Goal: Task Accomplishment & Management: Manage account settings

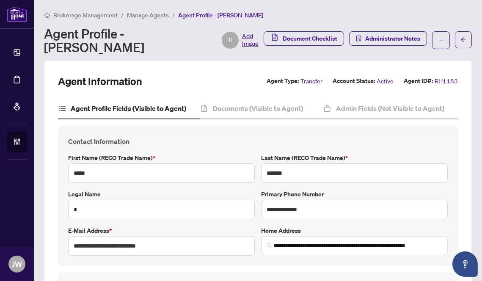
click at [160, 12] on span "Manage Agents" at bounding box center [148, 15] width 42 height 8
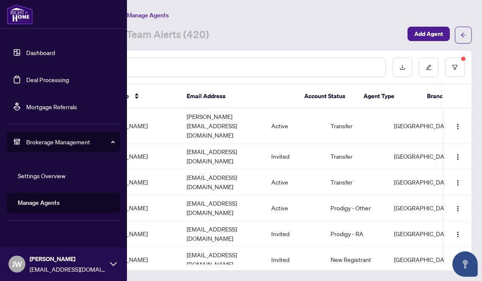
click at [30, 50] on link "Dashboard" at bounding box center [40, 53] width 29 height 8
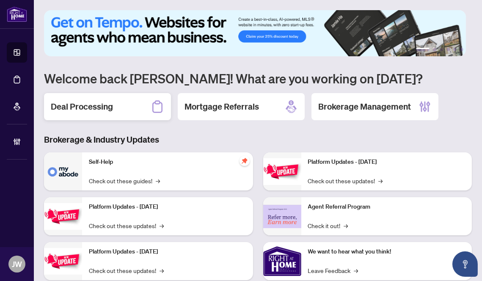
click at [137, 113] on div "Deal Processing" at bounding box center [107, 106] width 127 height 27
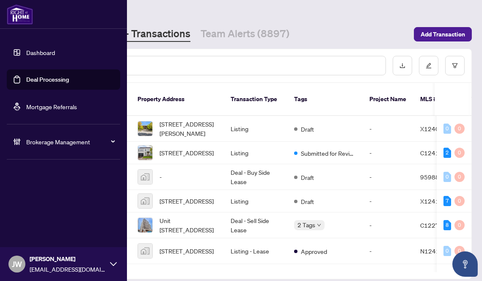
click at [48, 140] on span "Brokerage Management" at bounding box center [70, 141] width 88 height 9
click at [51, 202] on link "Manage Agents" at bounding box center [39, 203] width 42 height 8
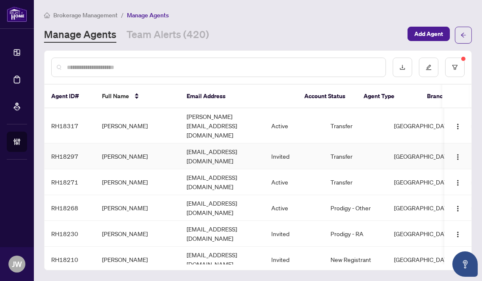
click at [173, 143] on td "[PERSON_NAME]" at bounding box center [137, 156] width 85 height 26
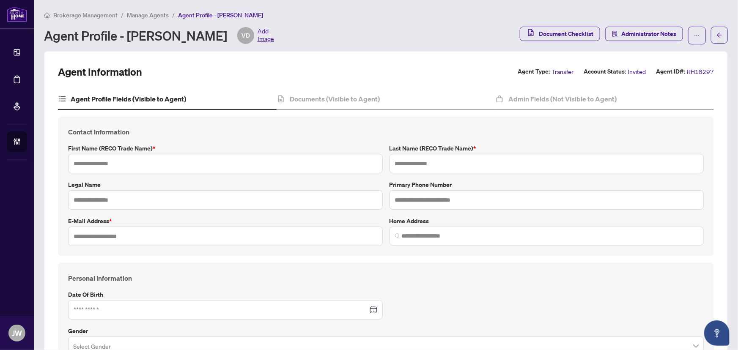
type input "*****"
type input "**********"
click at [151, 14] on span "Manage Agents" at bounding box center [148, 15] width 42 height 8
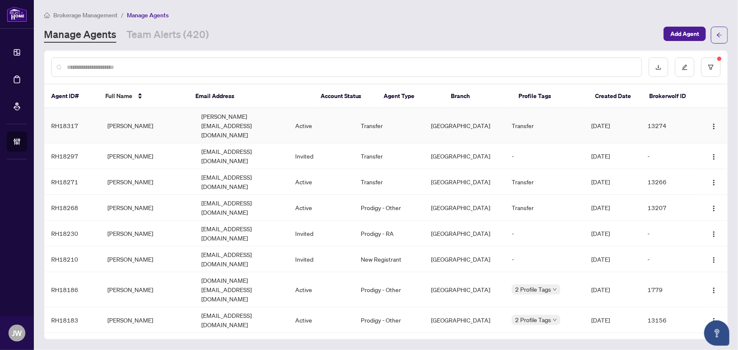
click at [139, 119] on td "[PERSON_NAME]" at bounding box center [148, 125] width 94 height 35
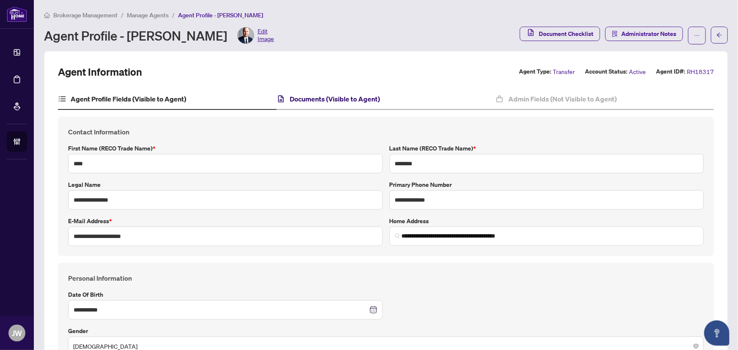
click at [306, 97] on h4 "Documents (Visible to Agent)" at bounding box center [335, 99] width 90 height 10
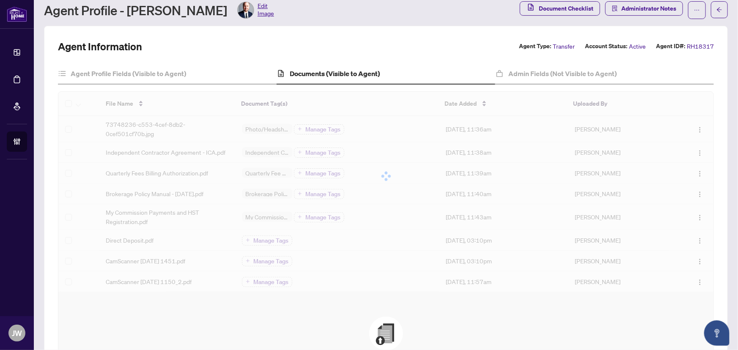
scroll to position [38, 0]
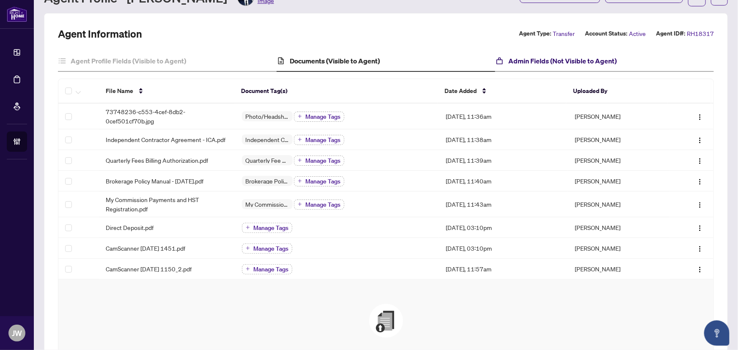
click at [481, 56] on h4 "Admin Fields (Not Visible to Agent)" at bounding box center [563, 61] width 108 height 10
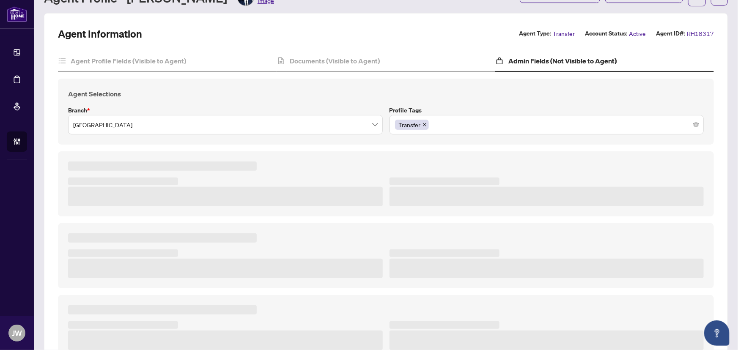
type textarea "**********"
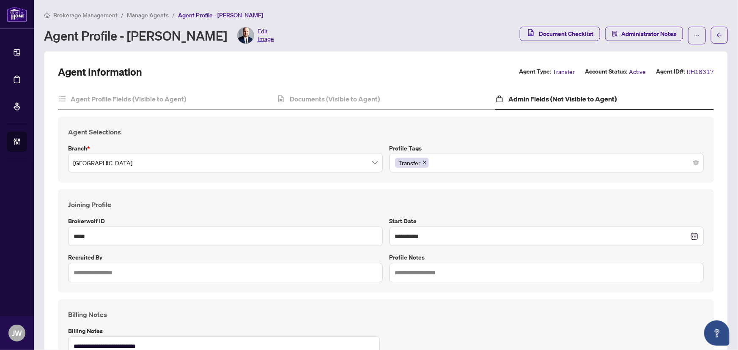
click at [140, 11] on span "Manage Agents" at bounding box center [148, 15] width 42 height 8
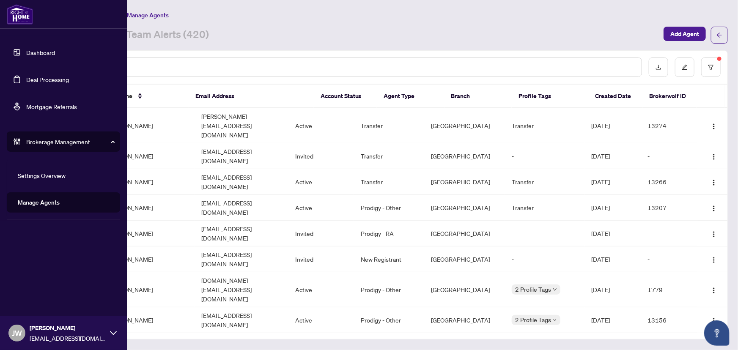
click at [27, 51] on link "Dashboard" at bounding box center [40, 53] width 29 height 8
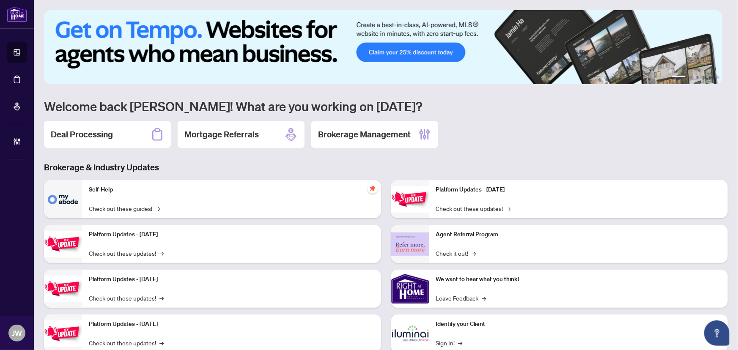
click at [85, 153] on div "1 2 3 4 5 6 Welcome back Jeneel! What are you working on today? Deal Processing…" at bounding box center [386, 187] width 684 height 355
click at [91, 142] on div "Deal Processing" at bounding box center [107, 134] width 127 height 27
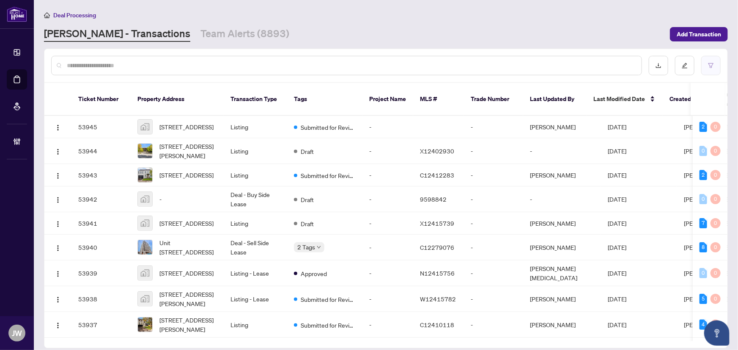
click at [481, 63] on button "button" at bounding box center [710, 65] width 19 height 19
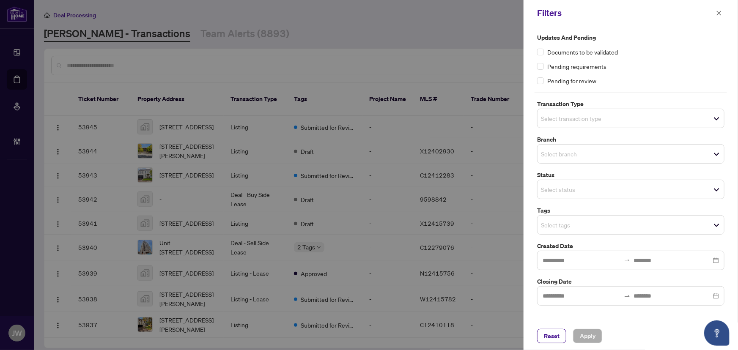
click at [481, 116] on input "search" at bounding box center [570, 118] width 59 height 10
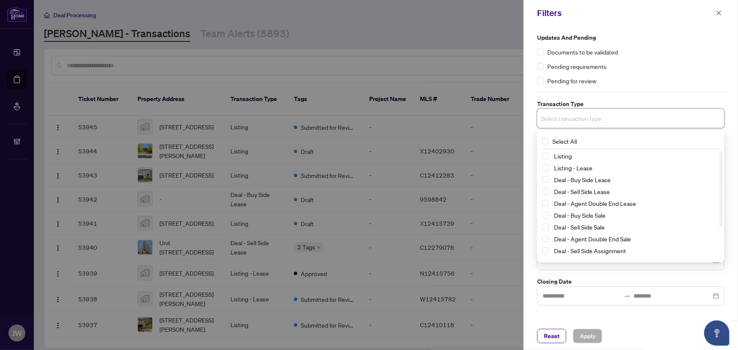
click at [481, 160] on div "Listing" at bounding box center [630, 156] width 177 height 10
click at [481, 157] on span "Select Listing" at bounding box center [545, 156] width 7 height 7
click at [481, 163] on div "Listing" at bounding box center [630, 158] width 177 height 10
click at [481, 166] on span "Select Listing - Lease" at bounding box center [545, 169] width 7 height 7
click at [481, 91] on div "Updates and Pending Documents to be validated Pending requirements Pending for …" at bounding box center [631, 170] width 192 height 275
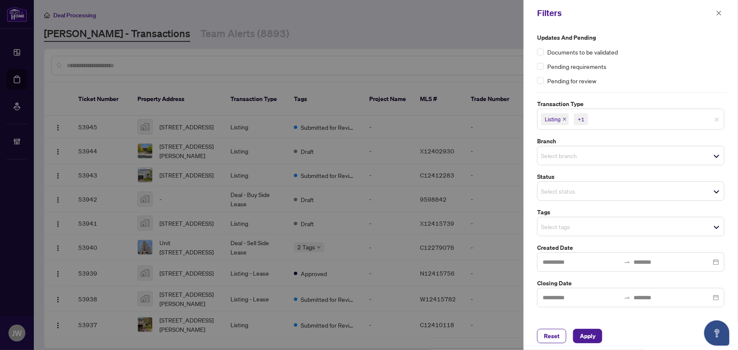
click at [481, 159] on span "Select branch" at bounding box center [631, 156] width 187 height 12
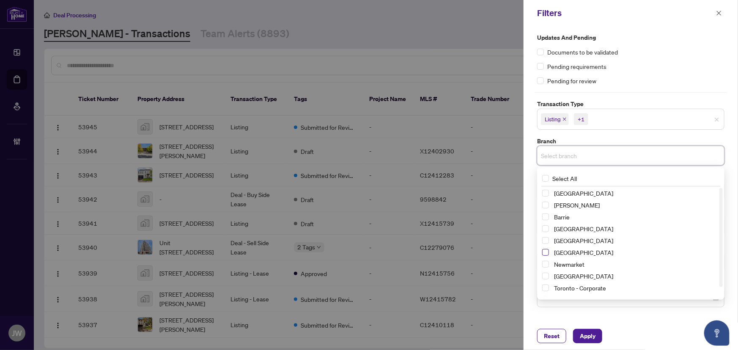
click at [481, 253] on span "Select Mississauga" at bounding box center [545, 252] width 7 height 7
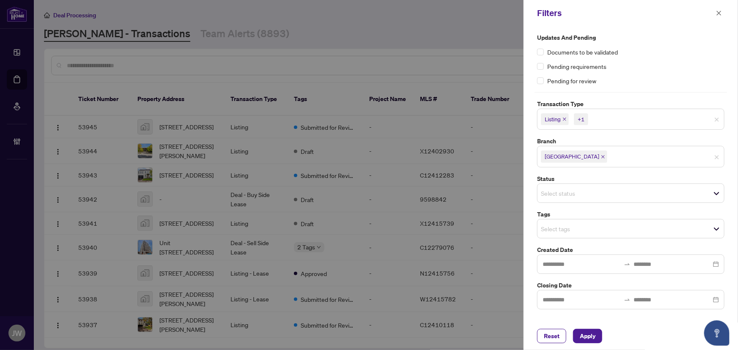
click at [481, 88] on div "Updates and Pending Documents to be validated Pending requirements Pending for …" at bounding box center [631, 171] width 192 height 277
click at [481, 188] on input "search" at bounding box center [570, 193] width 59 height 10
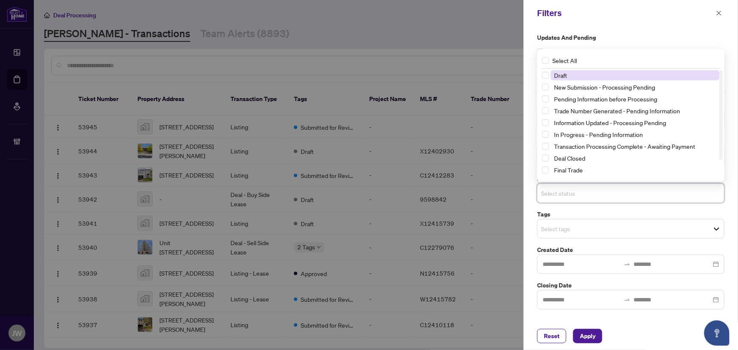
click at [481, 241] on div "Updates and Pending Documents to be validated Pending requirements Pending for …" at bounding box center [631, 171] width 192 height 277
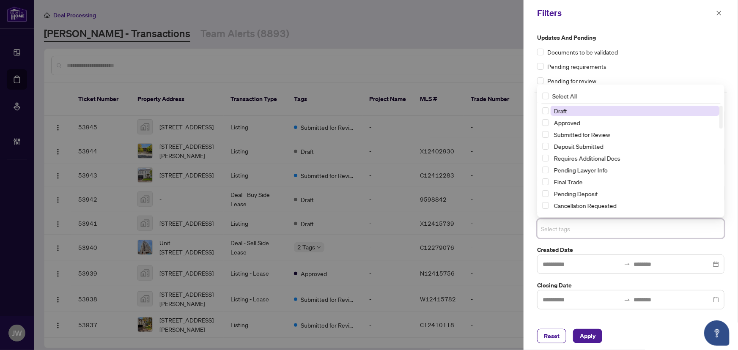
click at [481, 233] on input "search" at bounding box center [570, 229] width 59 height 10
click at [481, 136] on div "Draft Approved Submitted for Review Deposit Submitted Requires Additional Docs …" at bounding box center [631, 171] width 184 height 130
click at [481, 132] on span "Select Submitted for Review" at bounding box center [545, 134] width 7 height 7
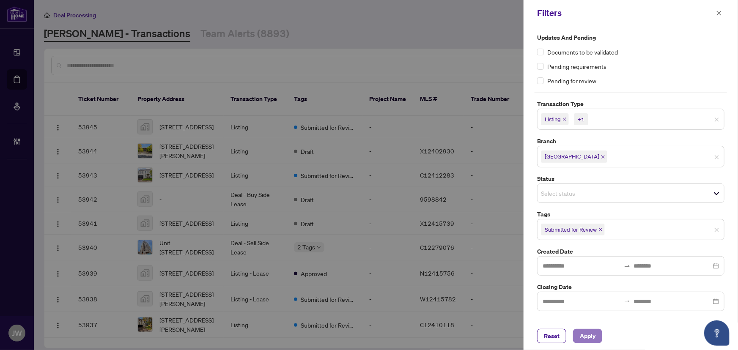
click at [481, 280] on span "Apply" at bounding box center [588, 337] width 16 height 14
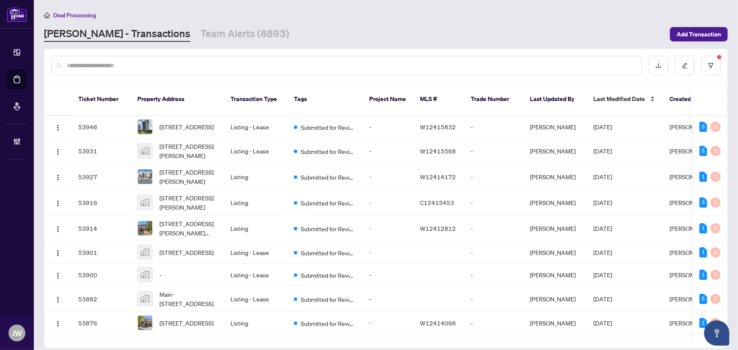
click at [481, 94] on span "Last Modified Date" at bounding box center [620, 98] width 52 height 9
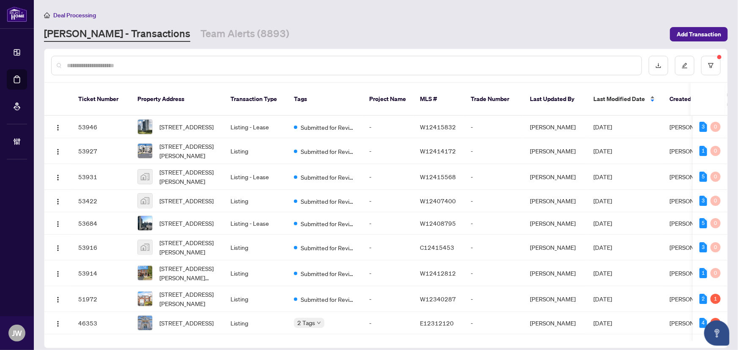
click at [481, 94] on span "Last Modified Date" at bounding box center [620, 98] width 52 height 9
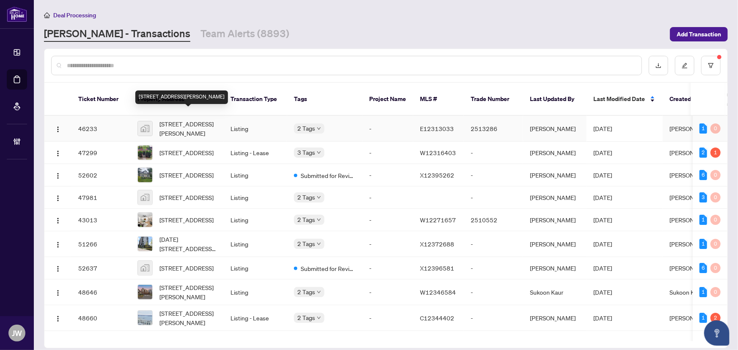
click at [165, 119] on span "516-4060 Lawrence Avenue East, Scarborough, ON, Canada" at bounding box center [188, 128] width 58 height 19
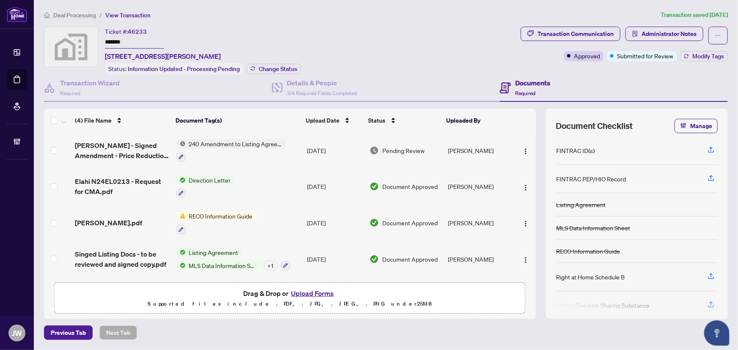
click at [110, 150] on span "Lawrence - Signed Amendment - Price Reduction .pdf" at bounding box center [122, 150] width 94 height 20
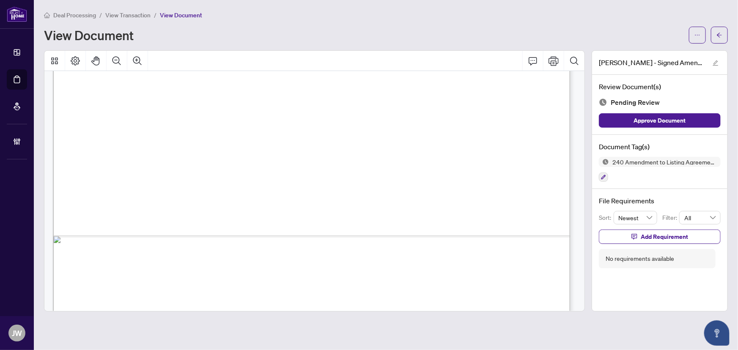
scroll to position [446, 0]
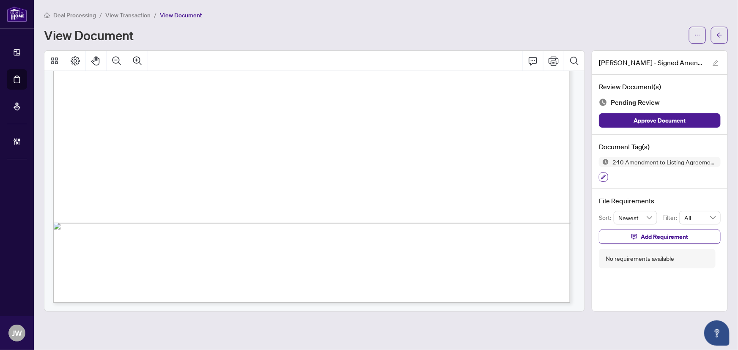
click at [481, 176] on button "button" at bounding box center [603, 177] width 9 height 9
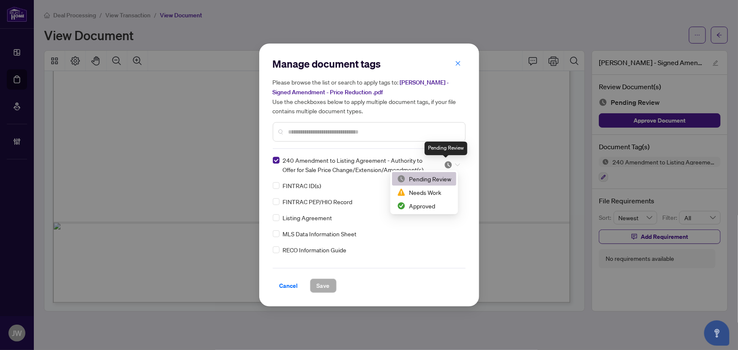
click at [448, 167] on img at bounding box center [448, 165] width 8 height 8
click at [410, 200] on div "Approved" at bounding box center [424, 206] width 64 height 14
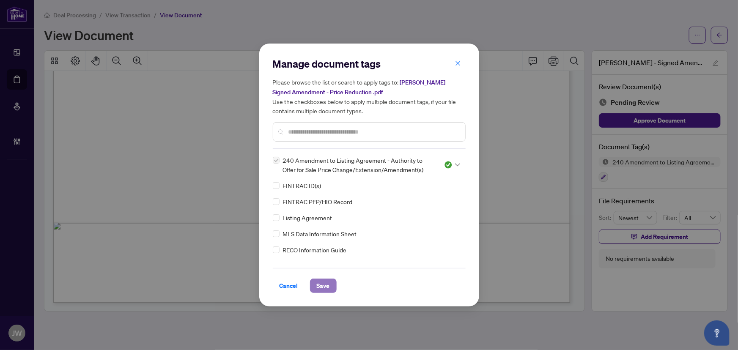
click at [323, 280] on span "Save" at bounding box center [323, 286] width 13 height 14
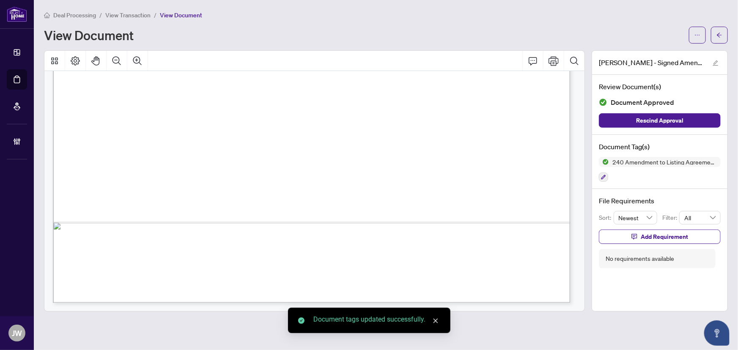
click at [481, 34] on main "Deal Processing / View Transaction / View Document View Document Lawrence - Sig…" at bounding box center [386, 175] width 704 height 350
click at [481, 35] on button "button" at bounding box center [719, 35] width 17 height 17
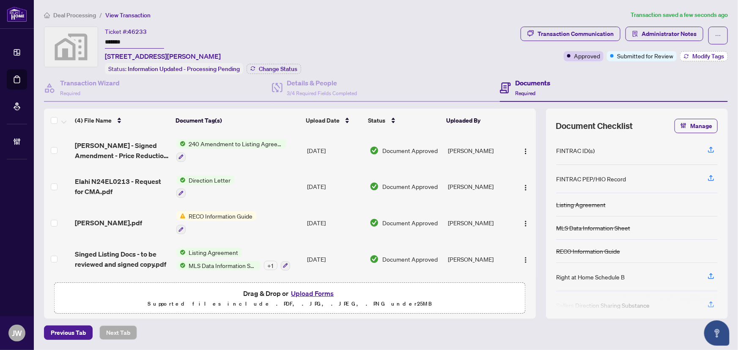
click at [481, 56] on span "Modify Tags" at bounding box center [709, 56] width 32 height 6
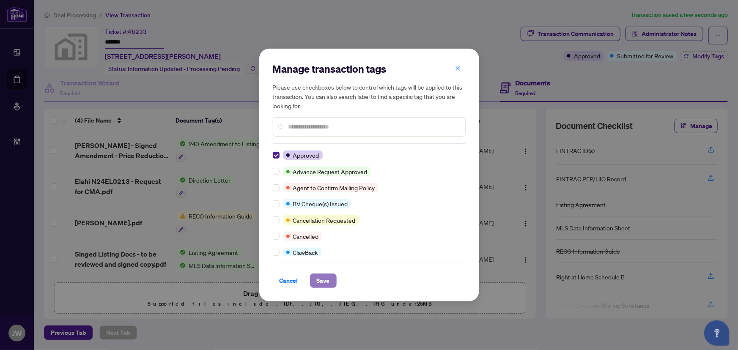
click at [322, 276] on span "Save" at bounding box center [323, 281] width 13 height 14
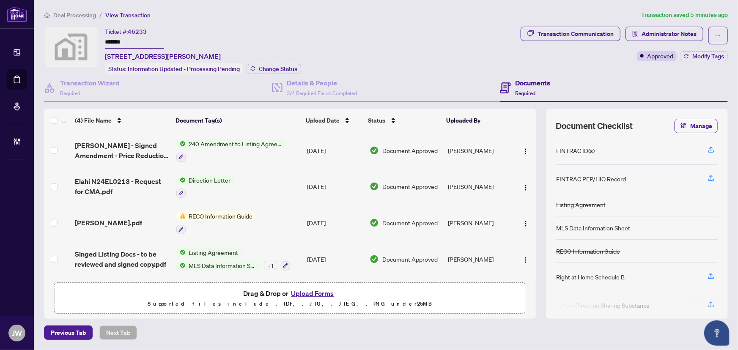
click at [481, 51] on button "Modify Tags" at bounding box center [704, 56] width 48 height 10
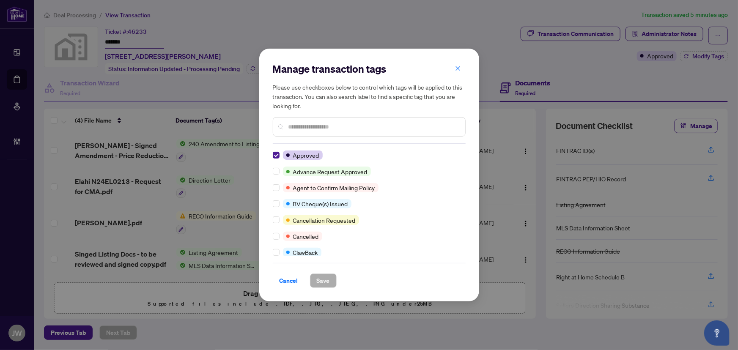
click at [322, 280] on div "Manage transaction tags Please use checkboxes below to control which tags will …" at bounding box center [369, 175] width 220 height 253
click at [286, 278] on span "Cancel" at bounding box center [289, 281] width 19 height 14
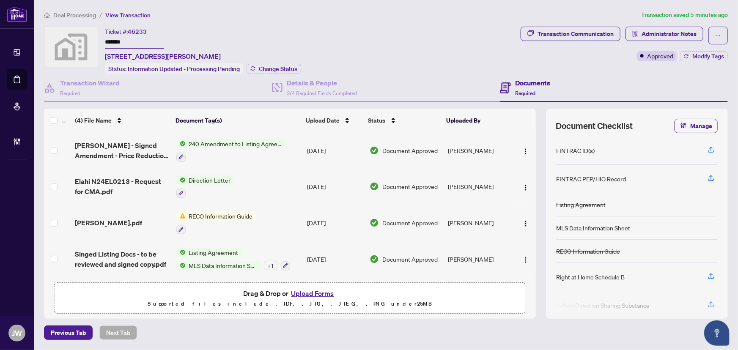
click at [77, 16] on span "Deal Processing" at bounding box center [74, 15] width 43 height 8
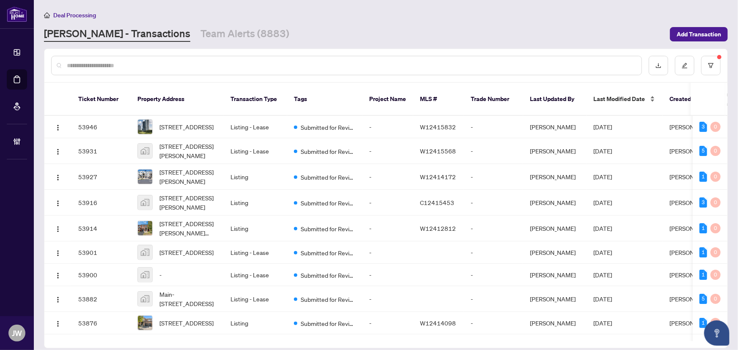
click at [481, 94] on span "Last Modified Date" at bounding box center [620, 98] width 52 height 9
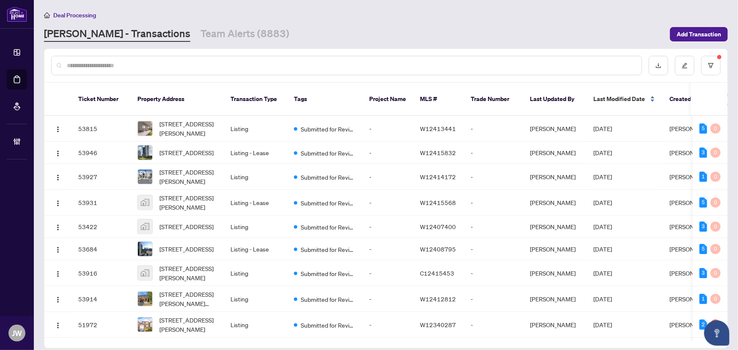
click at [481, 94] on span "Last Modified Date" at bounding box center [620, 98] width 52 height 9
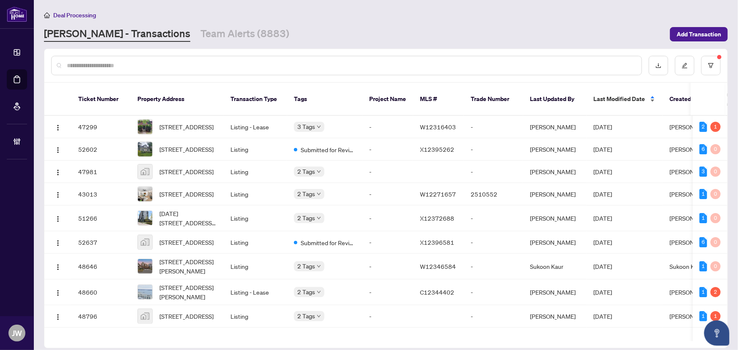
click at [481, 94] on span "Last Modified Date" at bounding box center [620, 98] width 52 height 9
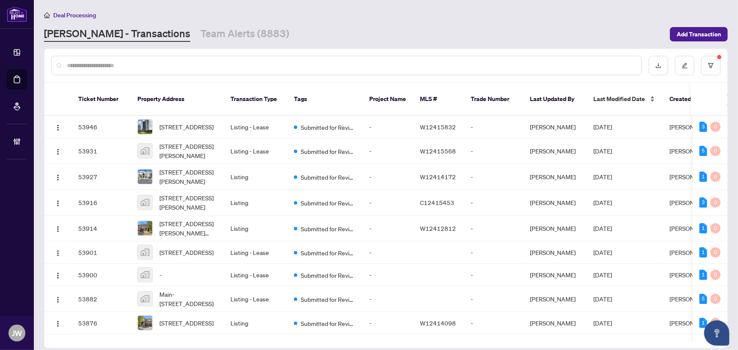
click at [481, 94] on span "Last Modified Date" at bounding box center [620, 98] width 52 height 9
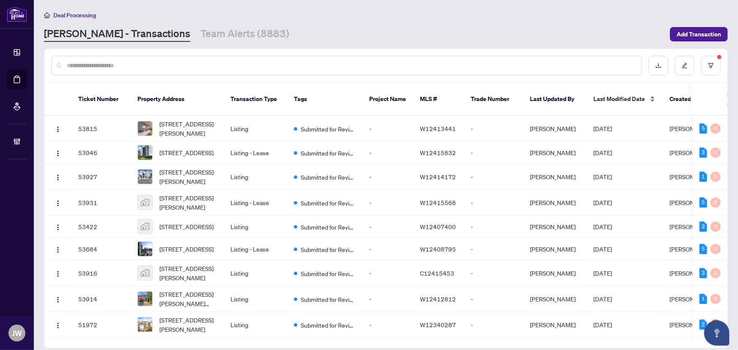
click at [481, 95] on span "Last Modified Date" at bounding box center [620, 98] width 52 height 9
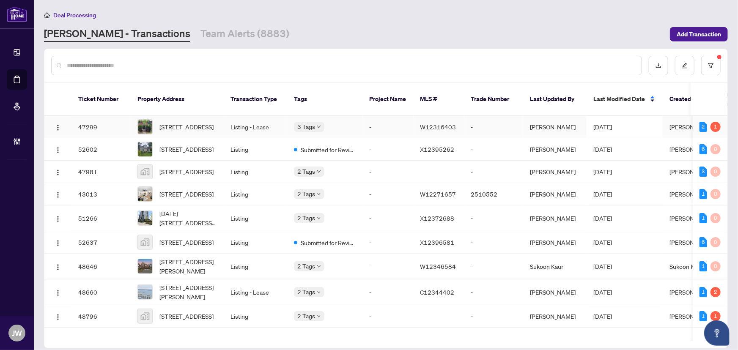
click at [214, 122] on span "11 Rivercrest Rd, Toronto, Ontario M6S 4H4, Canada" at bounding box center [186, 126] width 54 height 9
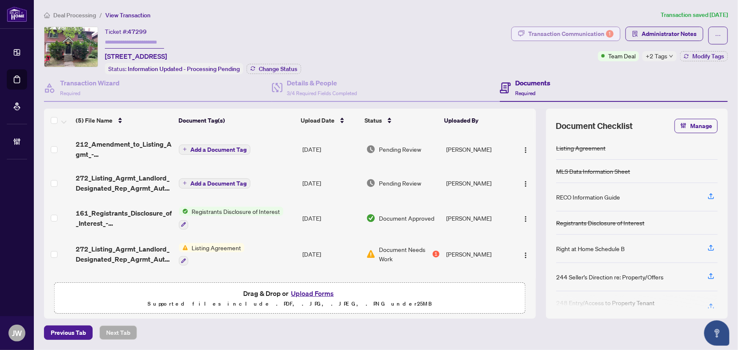
click at [481, 30] on div "Transaction Communication 1" at bounding box center [570, 34] width 85 height 14
type textarea "**********"
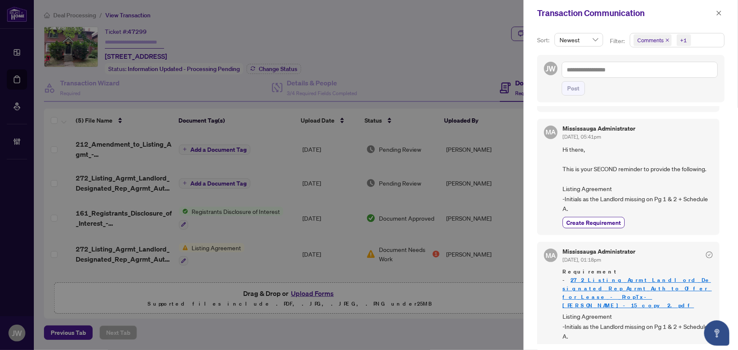
scroll to position [1, 0]
click at [481, 16] on span "button" at bounding box center [719, 13] width 6 height 14
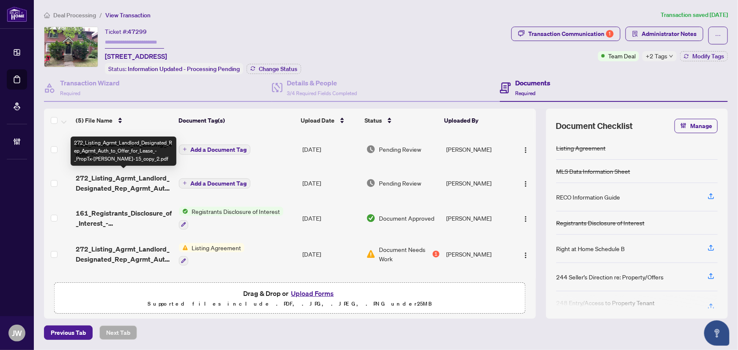
click at [131, 184] on span "272_Listing_Agrmt_Landlord_Designated_Rep_Agrmt_Auth_to_Offer_for_Lease_-_PropT…" at bounding box center [124, 183] width 96 height 20
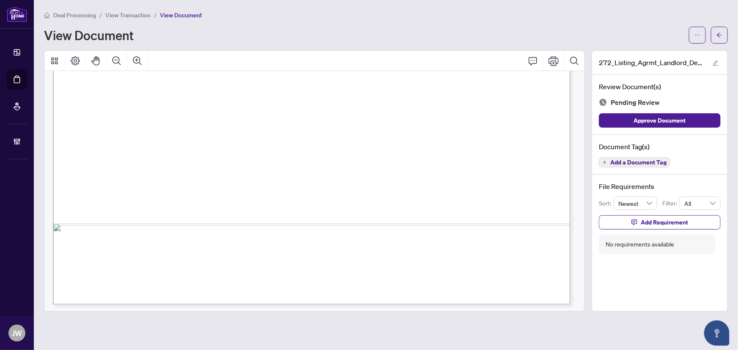
scroll to position [2507, 0]
click at [481, 160] on span "Add a Document Tag" at bounding box center [638, 162] width 56 height 6
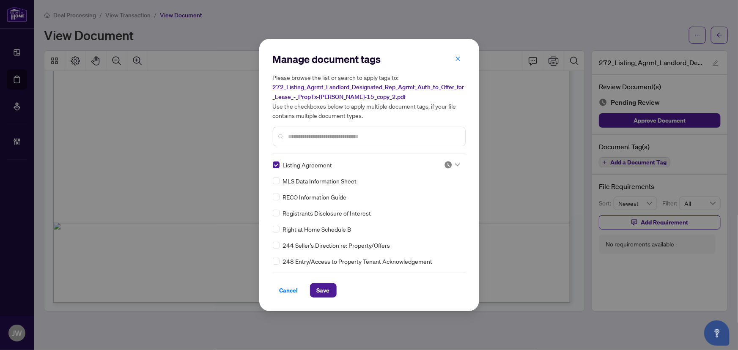
click at [460, 167] on div "Listing Agreement MLS Data Information Sheet RECO Information Guide Registrants…" at bounding box center [369, 213] width 193 height 106
click at [454, 166] on div at bounding box center [452, 165] width 16 height 8
drag, startPoint x: 424, startPoint y: 204, endPoint x: 416, endPoint y: 220, distance: 18.2
click at [424, 205] on div "Approved" at bounding box center [424, 205] width 54 height 9
drag, startPoint x: 315, startPoint y: 291, endPoint x: 319, endPoint y: 291, distance: 4.3
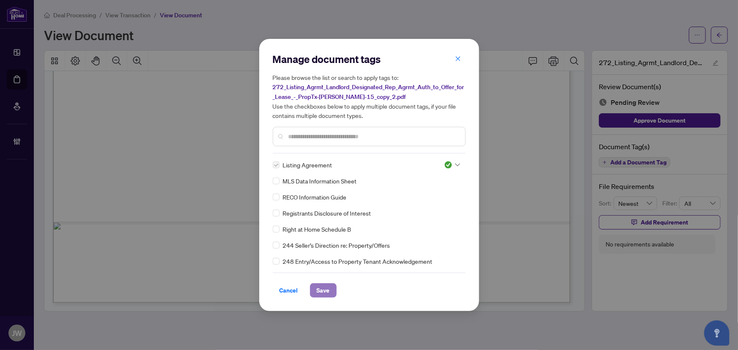
click at [318, 280] on button "Save" at bounding box center [323, 290] width 27 height 14
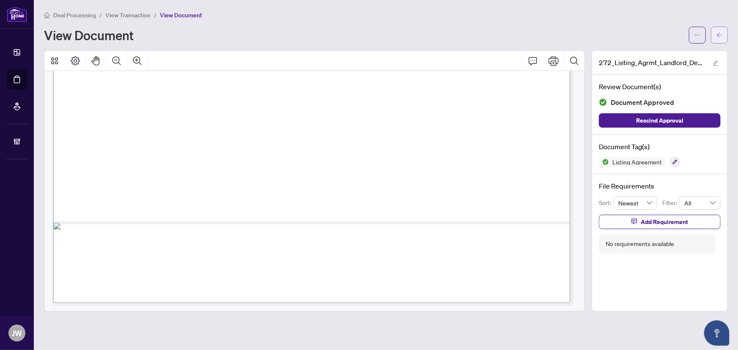
click at [481, 36] on icon "arrow-left" at bounding box center [719, 35] width 5 height 5
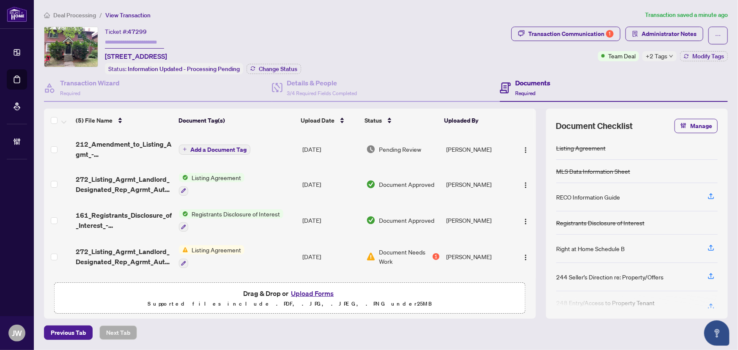
click at [164, 144] on span "212_Amendment_to_Listing_Agmt_-_Authority_to_Offer_for_Lease_-_Price_-_PropTx-O…" at bounding box center [124, 149] width 96 height 20
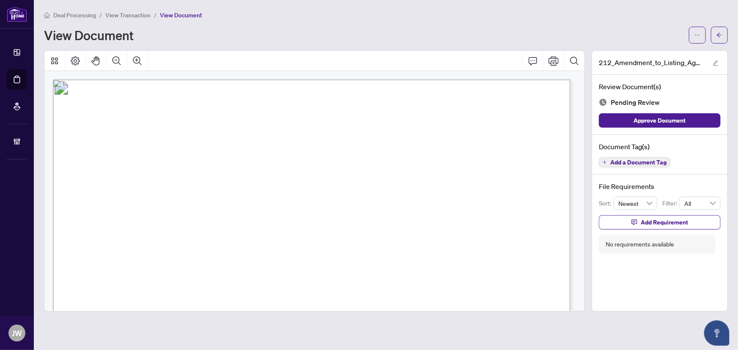
click at [481, 167] on div "Document Tag(s) Add a Document Tag" at bounding box center [659, 155] width 135 height 40
click at [481, 163] on span "Add a Document Tag" at bounding box center [638, 162] width 56 height 6
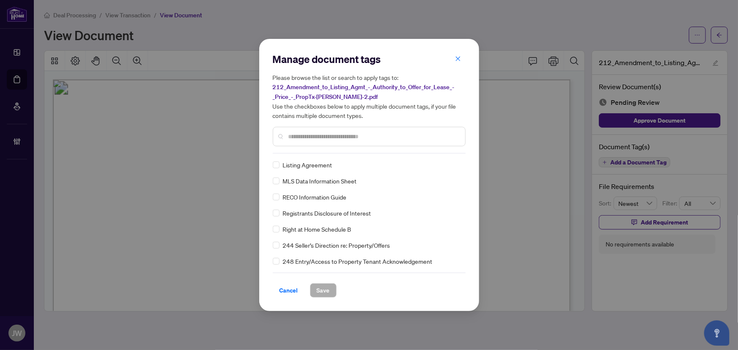
click at [288, 149] on div "Manage document tags Please browse the list or search to apply tags to: 212_Ame…" at bounding box center [369, 102] width 193 height 101
click at [289, 141] on div at bounding box center [369, 136] width 193 height 19
click at [311, 130] on div at bounding box center [369, 136] width 193 height 19
click at [313, 134] on input "text" at bounding box center [374, 136] width 170 height 9
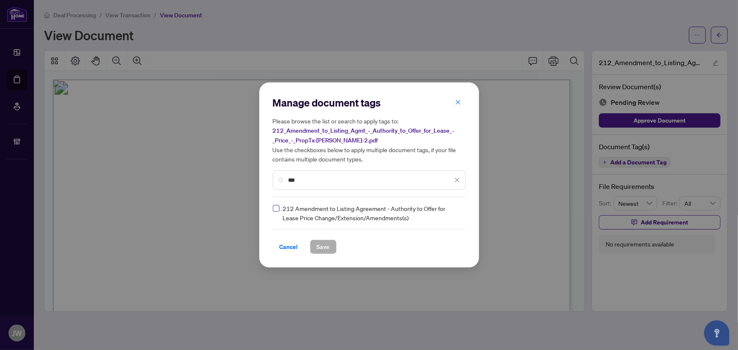
type input "***"
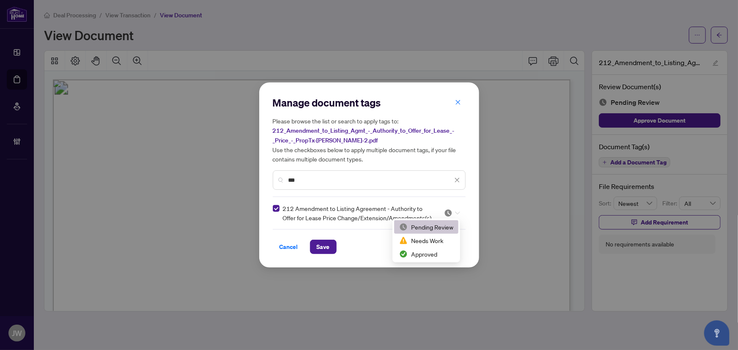
click at [453, 212] on div at bounding box center [452, 213] width 16 height 8
click at [427, 254] on div "Approved" at bounding box center [426, 254] width 54 height 9
click at [317, 246] on span "Save" at bounding box center [323, 247] width 13 height 14
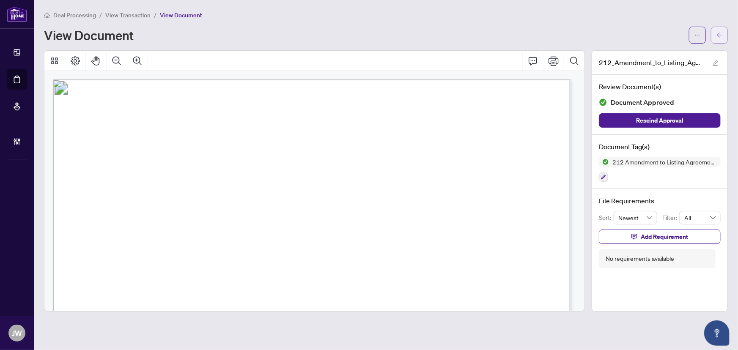
click at [481, 38] on button "button" at bounding box center [719, 35] width 17 height 17
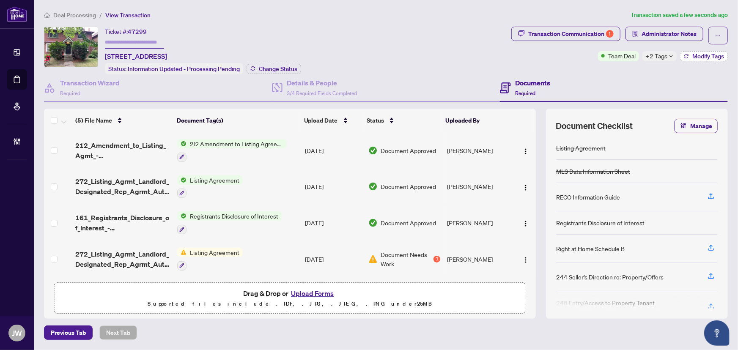
click at [481, 56] on span "Modify Tags" at bounding box center [709, 56] width 32 height 6
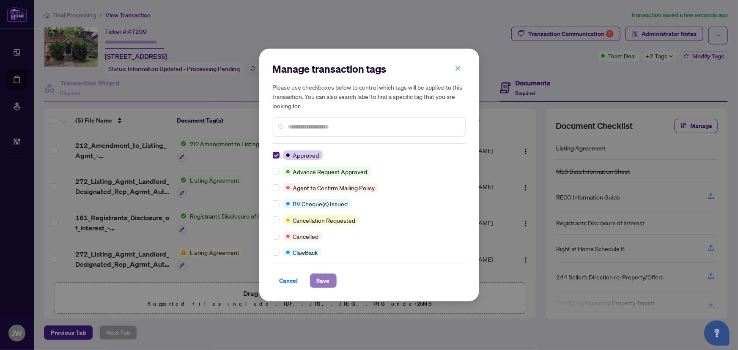
click at [329, 280] on span "Save" at bounding box center [323, 281] width 13 height 14
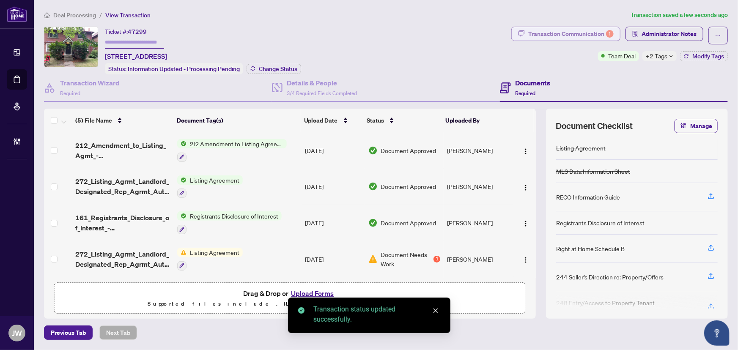
click at [481, 27] on button "Transaction Communication 1" at bounding box center [565, 34] width 109 height 14
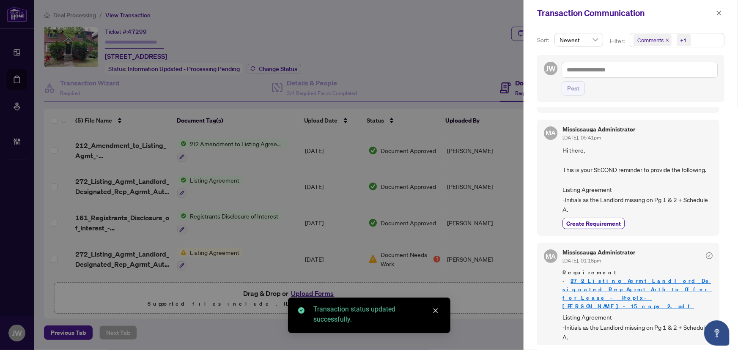
scroll to position [1, 0]
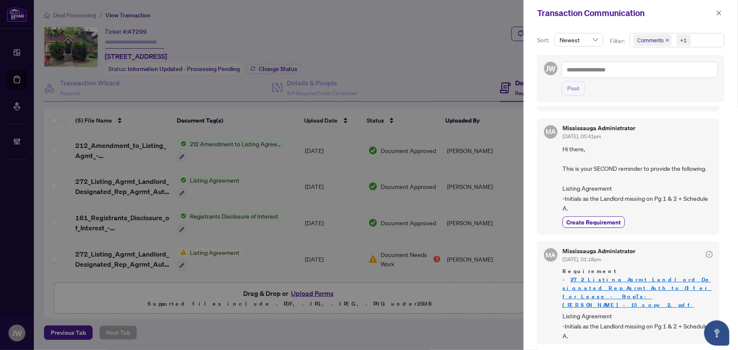
click at [481, 280] on span "Complete" at bounding box center [579, 350] width 26 height 9
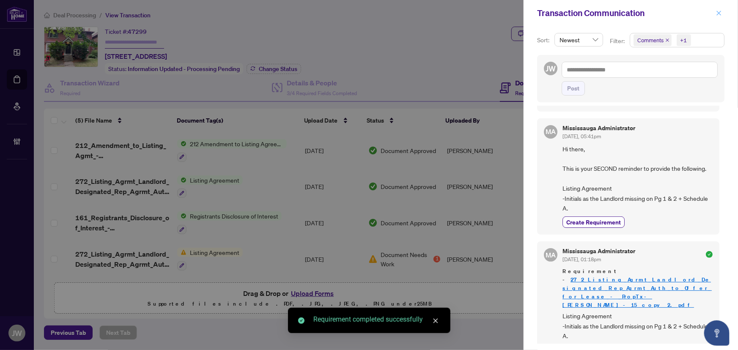
click at [481, 16] on icon "close" at bounding box center [719, 13] width 6 height 6
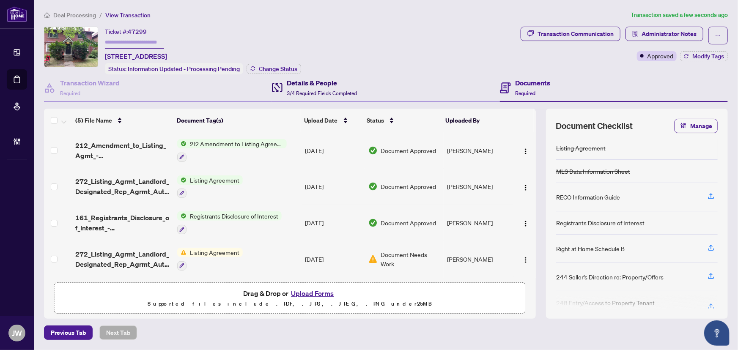
click at [330, 91] on span "3/4 Required Fields Completed" at bounding box center [322, 93] width 70 height 6
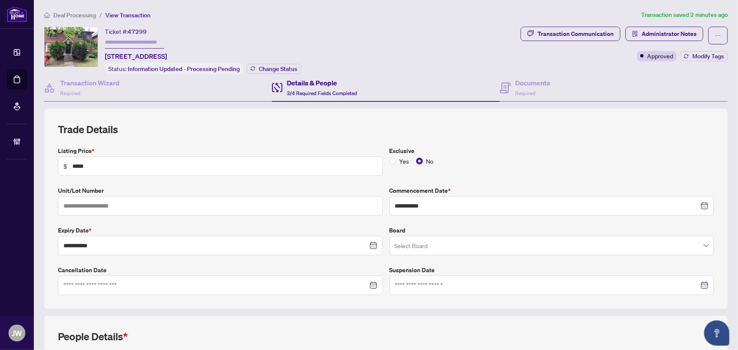
click at [88, 17] on span "Deal Processing" at bounding box center [74, 15] width 43 height 8
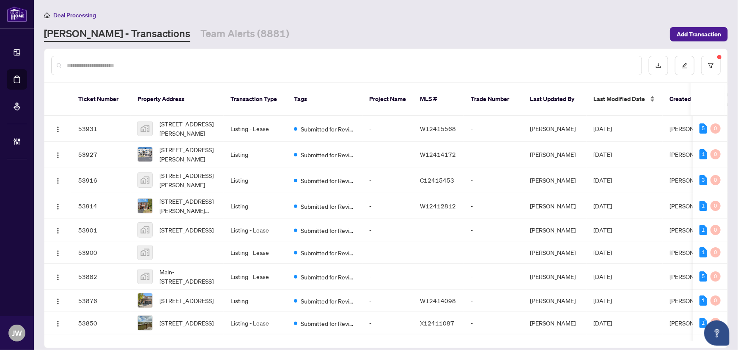
click at [481, 96] on span "Last Modified Date" at bounding box center [620, 98] width 52 height 9
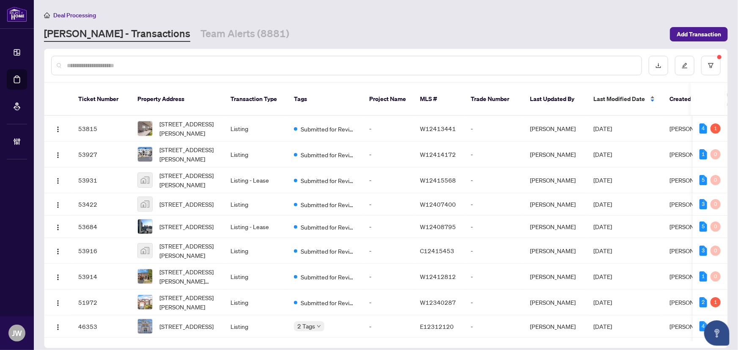
click at [481, 96] on span "Last Modified Date" at bounding box center [620, 98] width 52 height 9
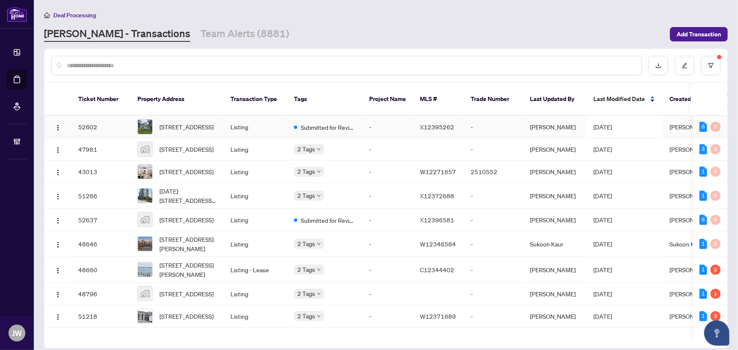
click at [179, 122] on span "[STREET_ADDRESS]" at bounding box center [186, 126] width 54 height 9
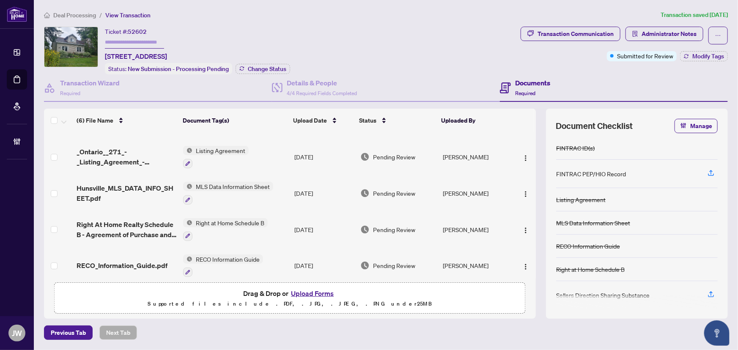
scroll to position [63, 0]
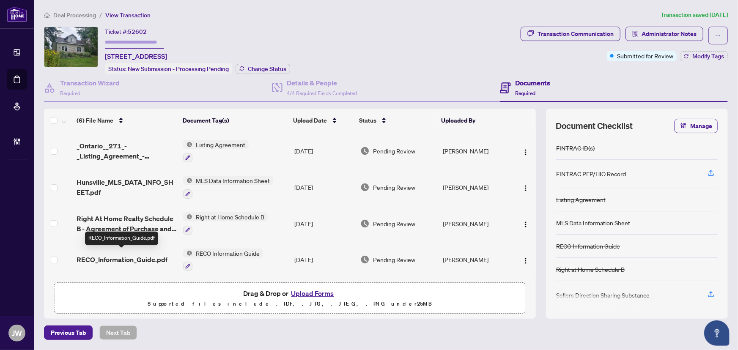
click at [147, 255] on span "RECO_Information_Guide.pdf" at bounding box center [122, 260] width 91 height 10
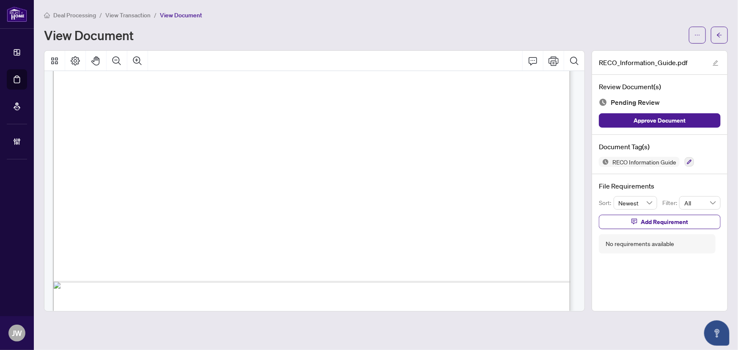
scroll to position [8661, 0]
click at [481, 161] on icon "button" at bounding box center [689, 161] width 5 height 5
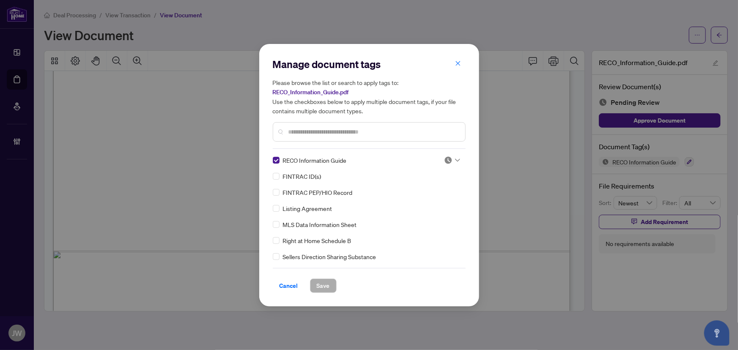
click at [447, 161] on img at bounding box center [448, 160] width 8 height 8
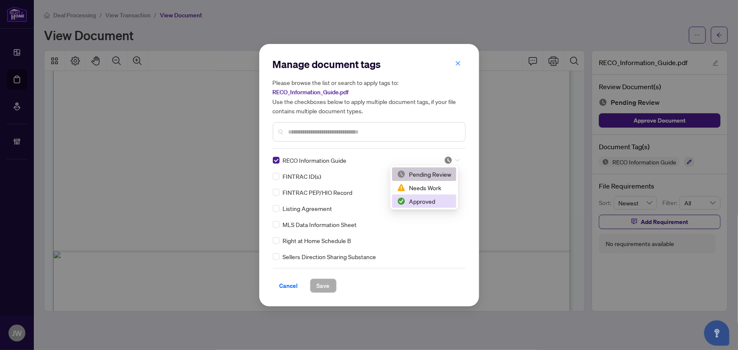
drag, startPoint x: 418, startPoint y: 201, endPoint x: 381, endPoint y: 252, distance: 62.9
click at [418, 201] on div "Approved" at bounding box center [424, 201] width 54 height 9
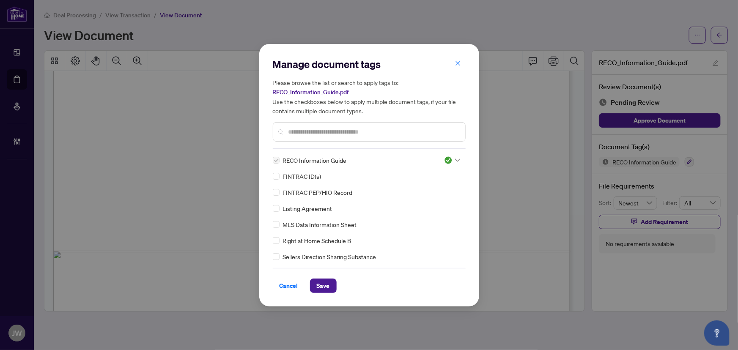
click at [318, 277] on div "Cancel Save" at bounding box center [369, 280] width 193 height 25
click at [319, 280] on span "Save" at bounding box center [323, 286] width 13 height 14
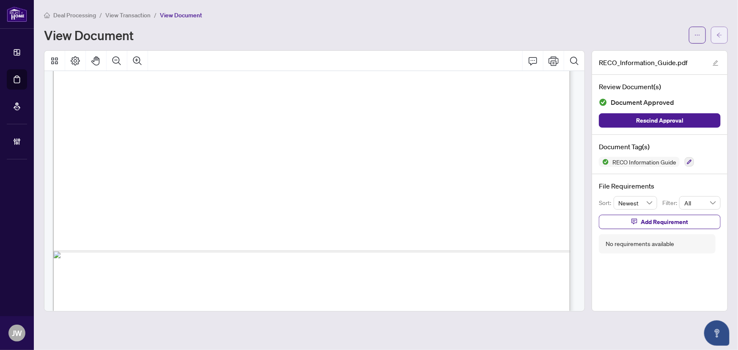
click at [481, 41] on button "button" at bounding box center [719, 35] width 17 height 17
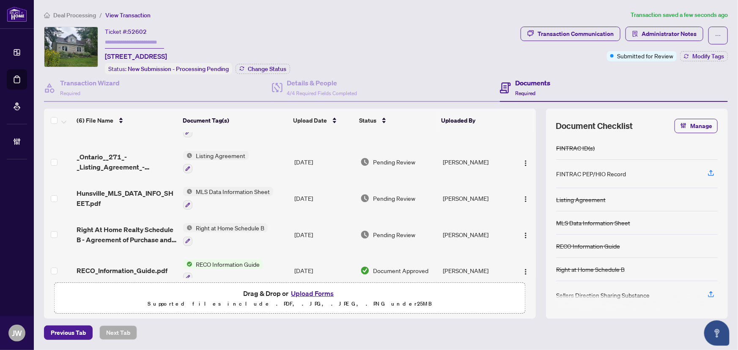
scroll to position [63, 0]
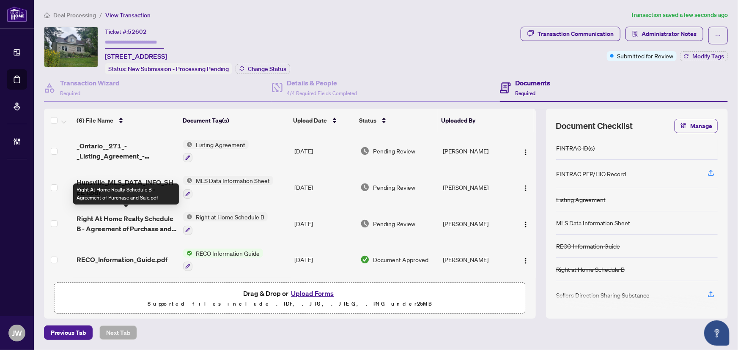
click at [126, 220] on span "Right At Home Realty Schedule B - Agreement of Purchase and Sale.pdf" at bounding box center [127, 224] width 100 height 20
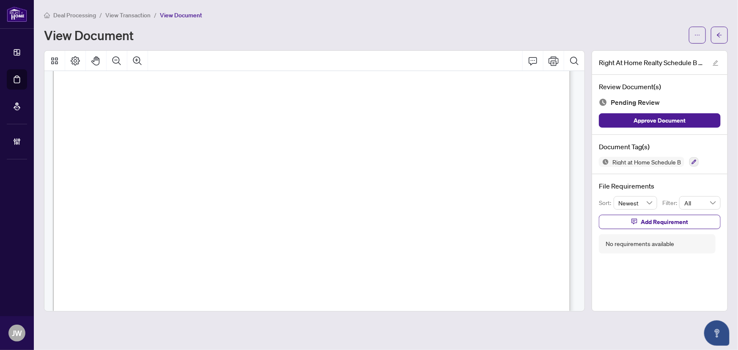
scroll to position [385, 0]
click at [481, 159] on icon "button" at bounding box center [694, 161] width 5 height 5
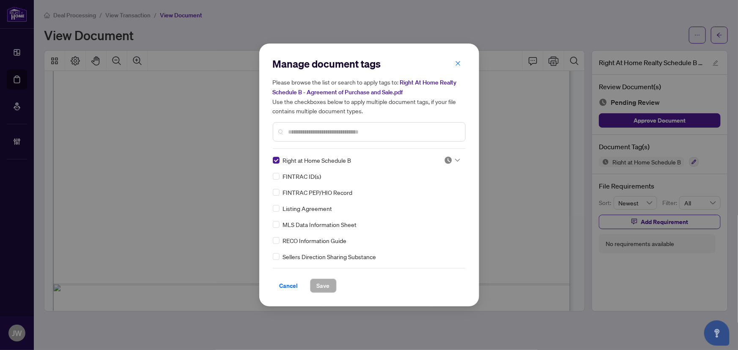
click at [444, 161] on img at bounding box center [448, 160] width 8 height 8
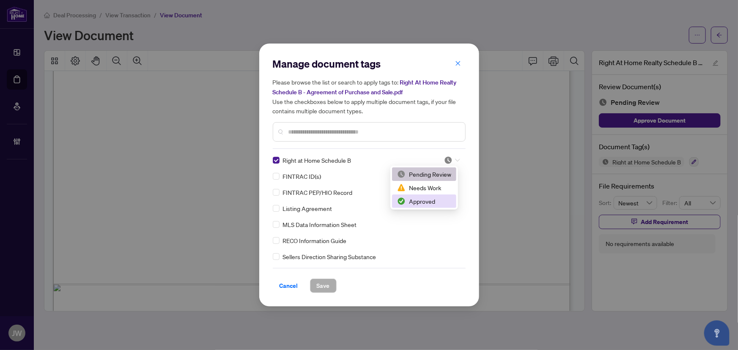
drag, startPoint x: 429, startPoint y: 207, endPoint x: 410, endPoint y: 220, distance: 22.7
click at [429, 207] on div "Approved" at bounding box center [424, 202] width 64 height 14
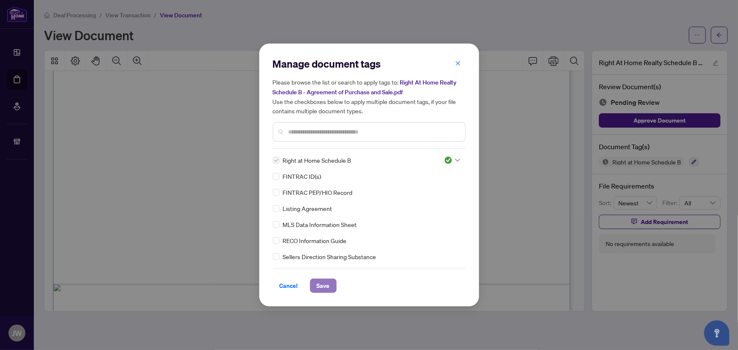
click at [324, 279] on span "Save" at bounding box center [323, 286] width 13 height 14
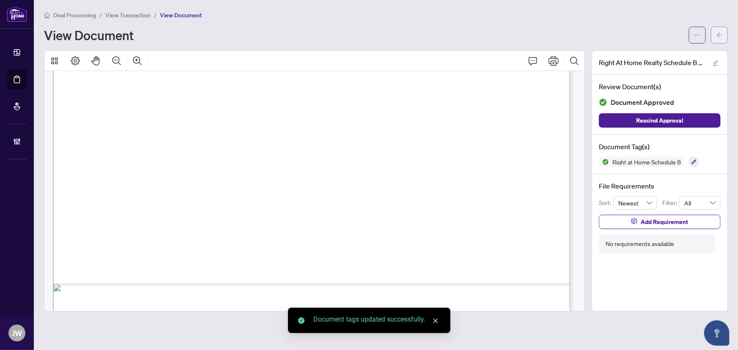
click at [481, 42] on button "button" at bounding box center [719, 35] width 17 height 17
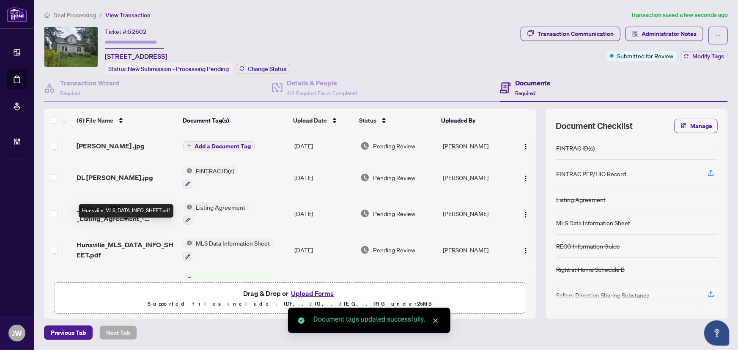
scroll to position [63, 0]
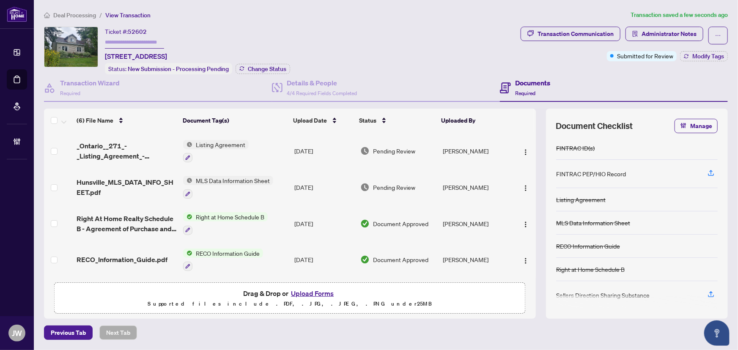
click at [89, 187] on span "Hunsville_MLS_DATA_INFO_SHEET.pdf" at bounding box center [127, 187] width 100 height 20
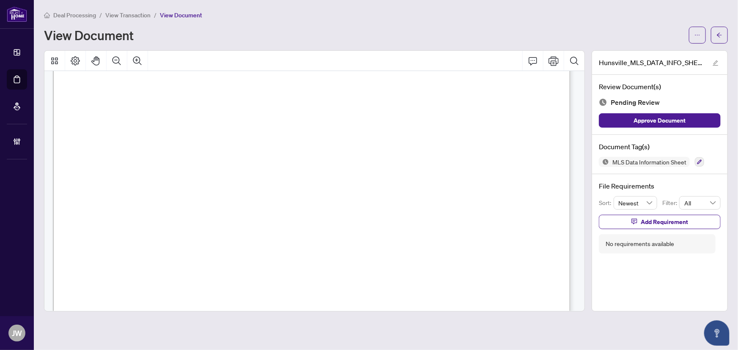
scroll to position [8690, 0]
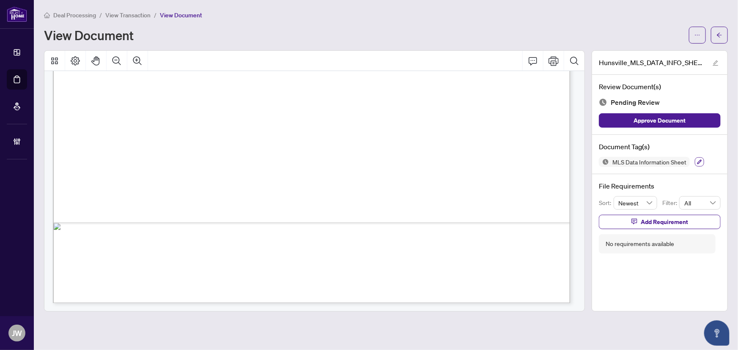
click at [481, 165] on button "button" at bounding box center [699, 161] width 9 height 9
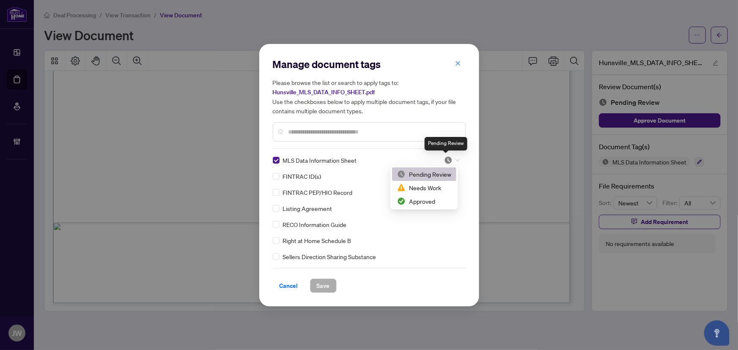
drag, startPoint x: 447, startPoint y: 162, endPoint x: 444, endPoint y: 178, distance: 16.4
click at [447, 161] on img at bounding box center [448, 160] width 8 height 8
drag, startPoint x: 422, startPoint y: 203, endPoint x: 401, endPoint y: 228, distance: 32.5
click at [422, 203] on div "Approved" at bounding box center [424, 201] width 54 height 9
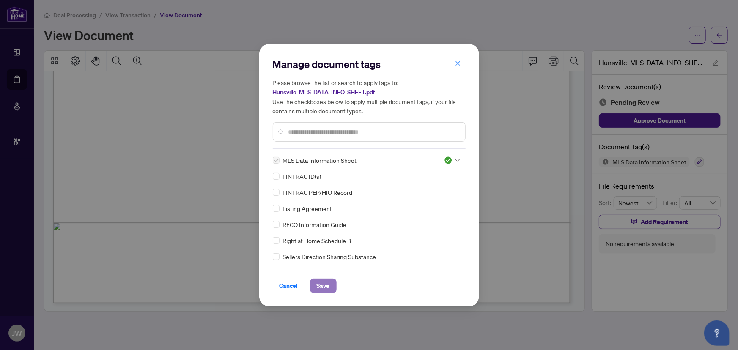
click at [313, 280] on button "Save" at bounding box center [323, 286] width 27 height 14
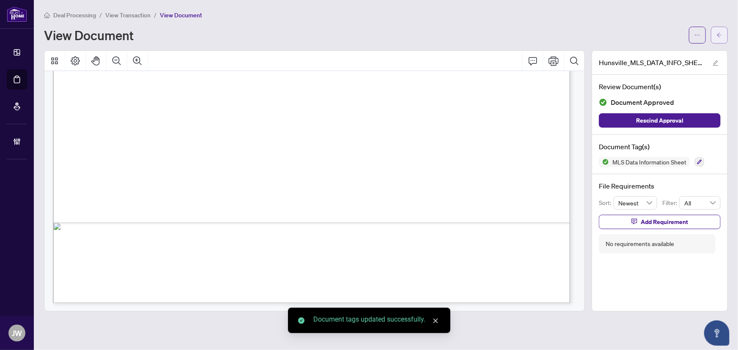
click at [481, 38] on span "button" at bounding box center [720, 35] width 6 height 14
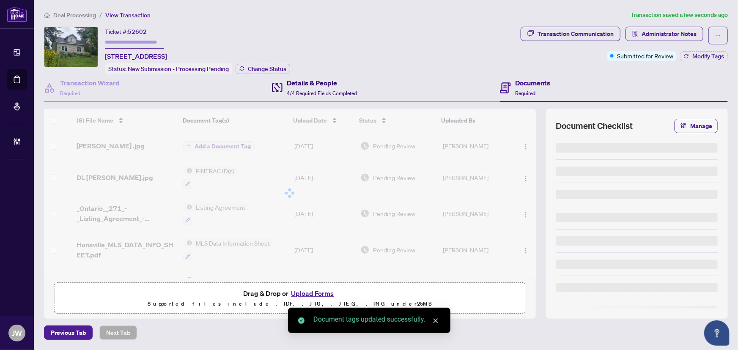
click at [291, 80] on h4 "Details & People" at bounding box center [322, 83] width 70 height 10
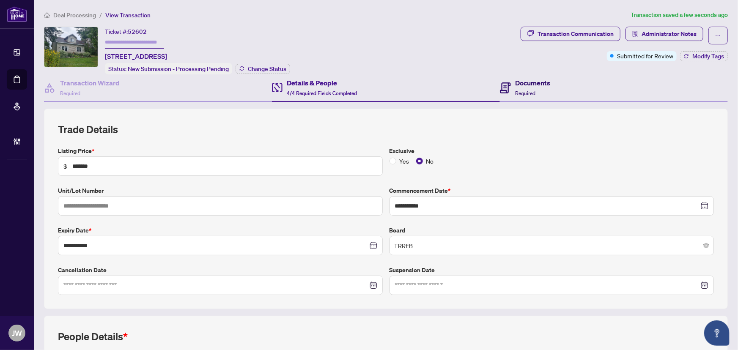
drag, startPoint x: 509, startPoint y: 85, endPoint x: 550, endPoint y: 92, distance: 41.9
click at [481, 85] on div "Documents Required" at bounding box center [525, 88] width 50 height 20
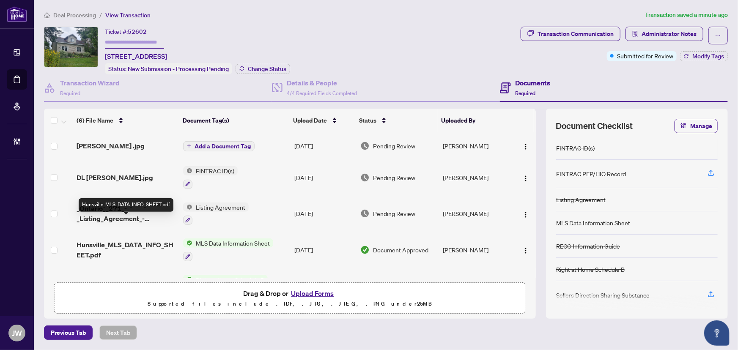
scroll to position [38, 0]
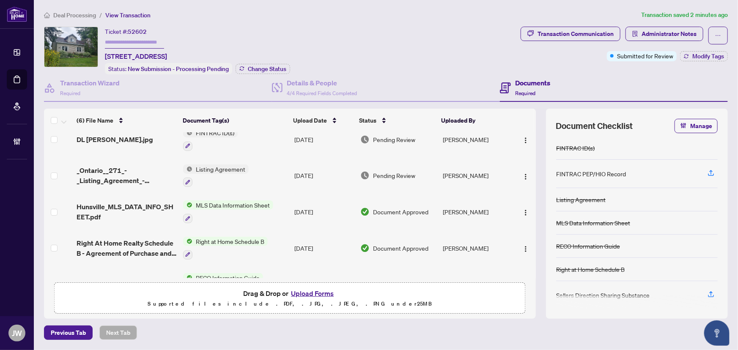
click at [78, 12] on span "Deal Processing" at bounding box center [74, 15] width 43 height 8
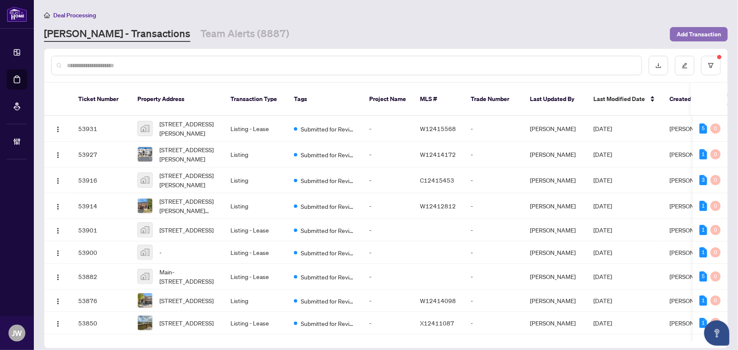
click at [481, 34] on span "Add Transaction" at bounding box center [699, 34] width 44 height 14
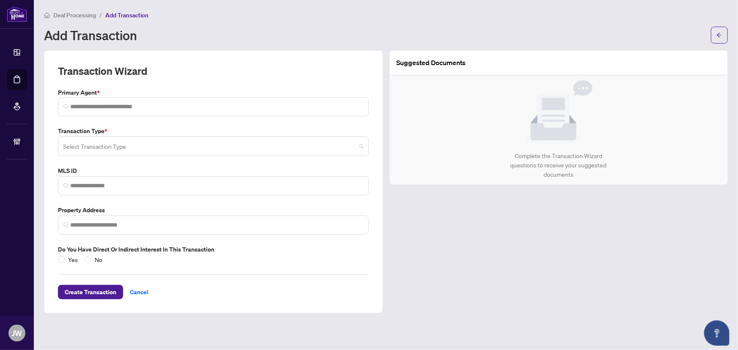
click at [101, 137] on div "Select Transaction Type" at bounding box center [213, 146] width 311 height 19
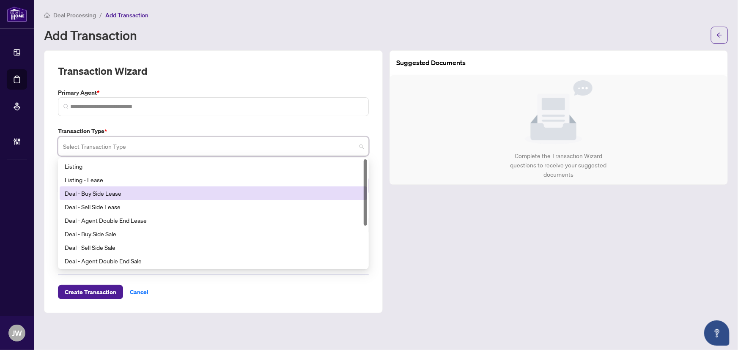
click at [114, 190] on div "Deal - Buy Side Lease" at bounding box center [213, 193] width 297 height 9
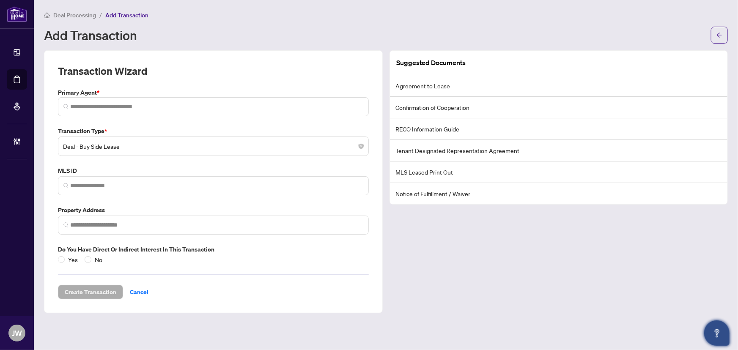
click at [481, 280] on icon "Open asap" at bounding box center [717, 333] width 11 height 11
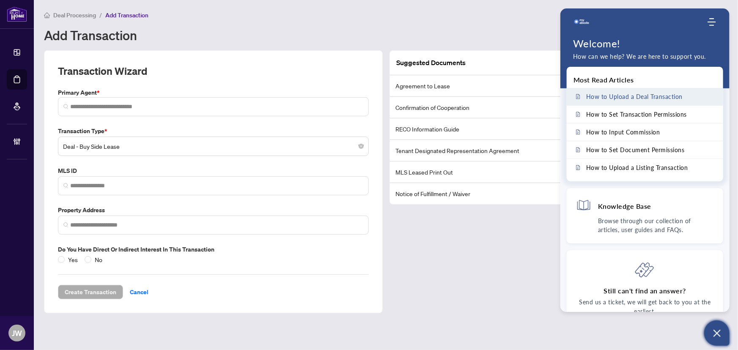
click at [481, 94] on span "How to Upload a Deal Transaction" at bounding box center [634, 96] width 96 height 7
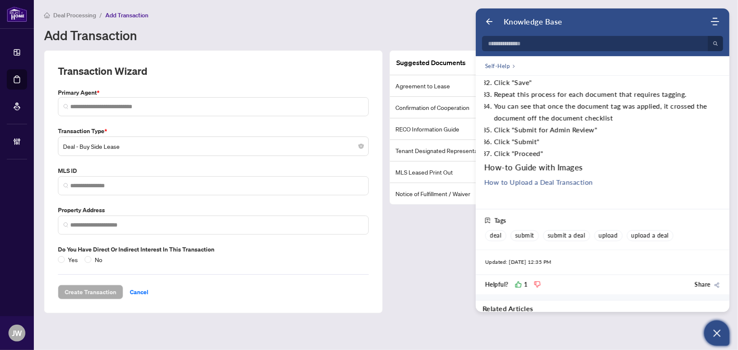
scroll to position [958, 0]
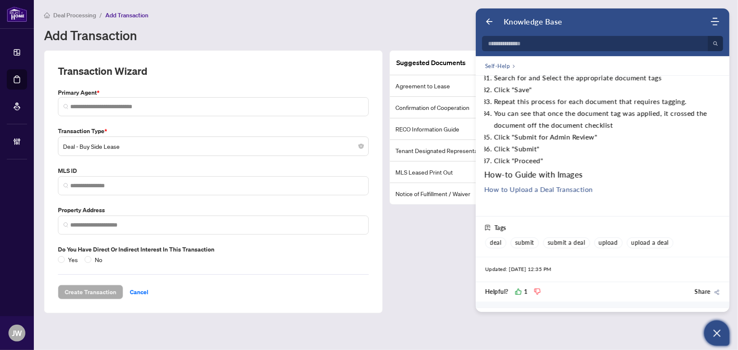
click at [481, 193] on link "How to Upload a Deal Transaction" at bounding box center [538, 189] width 109 height 8
click at [77, 14] on span "Deal Processing" at bounding box center [74, 15] width 43 height 8
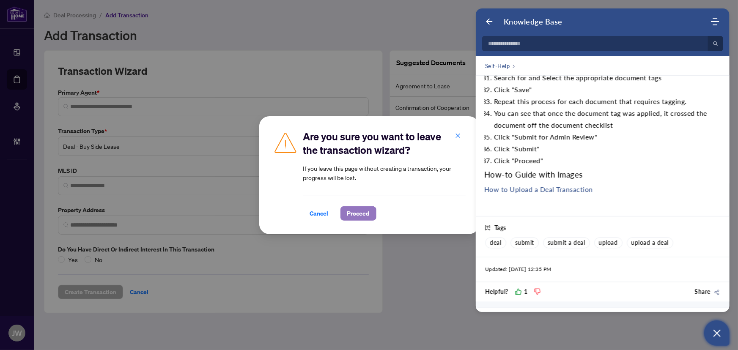
click at [363, 215] on span "Proceed" at bounding box center [358, 214] width 22 height 14
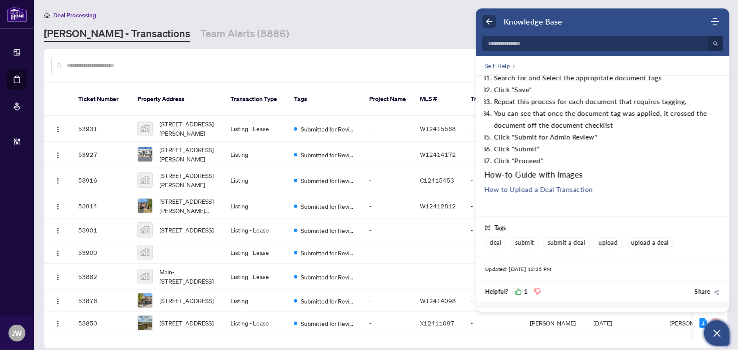
click at [481, 23] on icon "Back" at bounding box center [489, 21] width 8 height 8
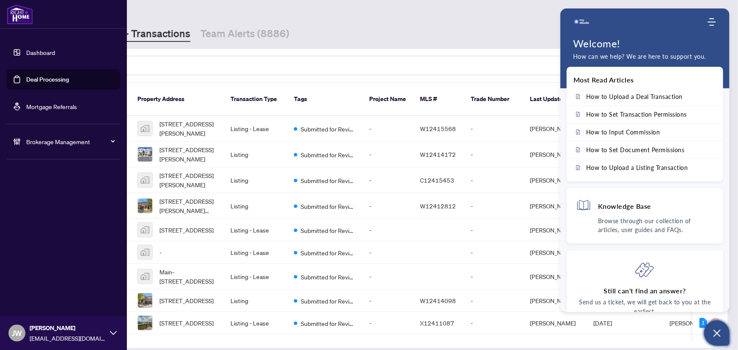
click at [45, 50] on link "Dashboard" at bounding box center [40, 53] width 29 height 8
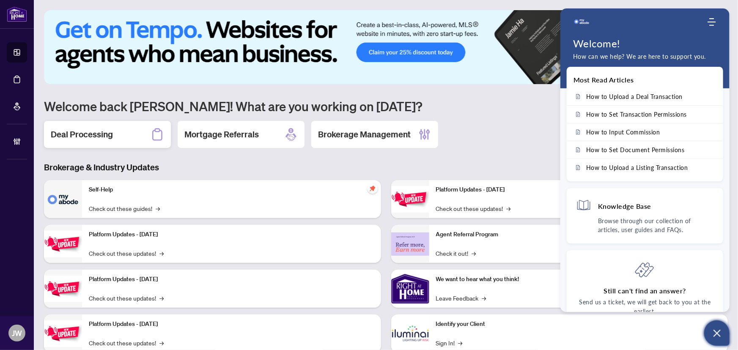
click at [139, 136] on div "Deal Processing" at bounding box center [107, 134] width 127 height 27
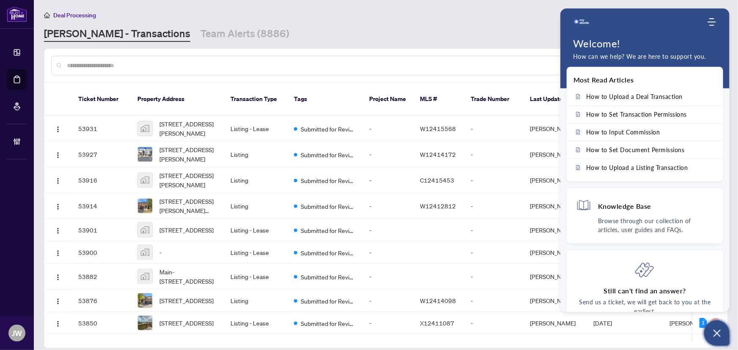
click at [481, 280] on button "Open asap" at bounding box center [716, 333] width 25 height 25
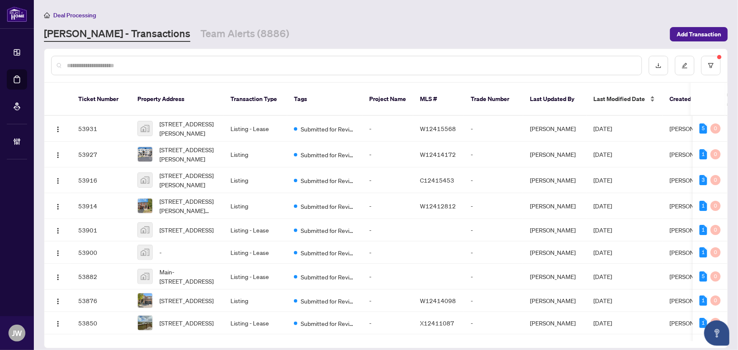
click at [481, 96] on span "Last Modified Date" at bounding box center [620, 98] width 52 height 9
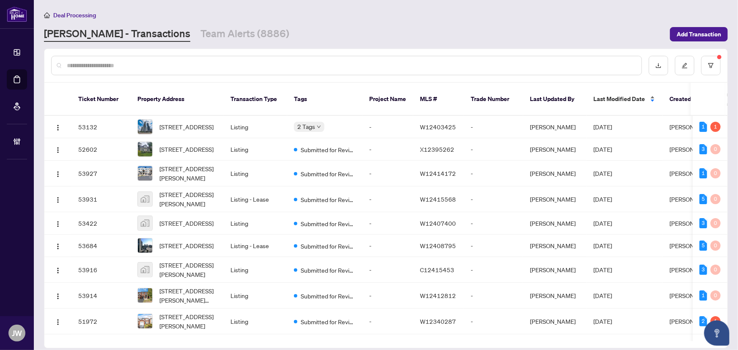
click at [481, 96] on span "Last Modified Date" at bounding box center [620, 98] width 52 height 9
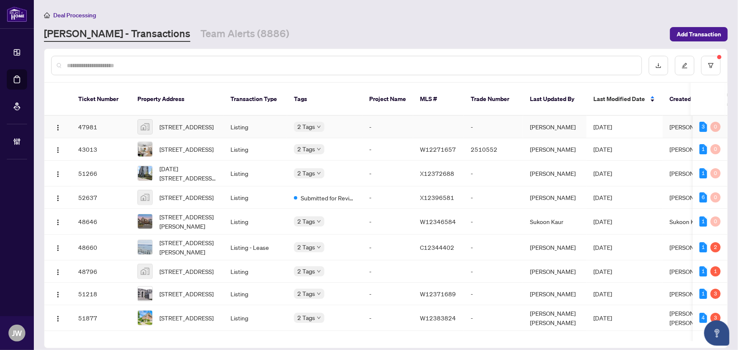
click at [201, 122] on span "61 Chalfield Lane, Mississauga, ON, Canada" at bounding box center [186, 126] width 54 height 9
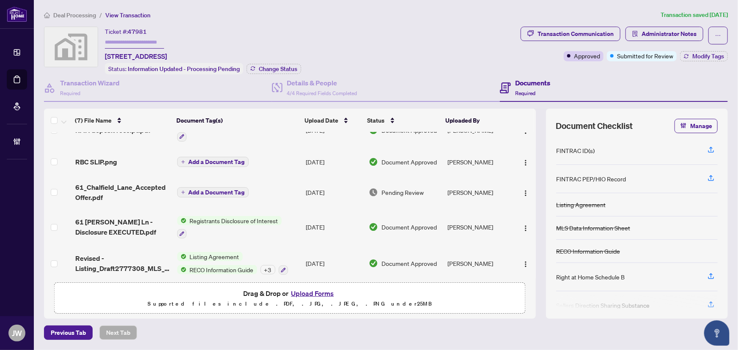
scroll to position [93, 0]
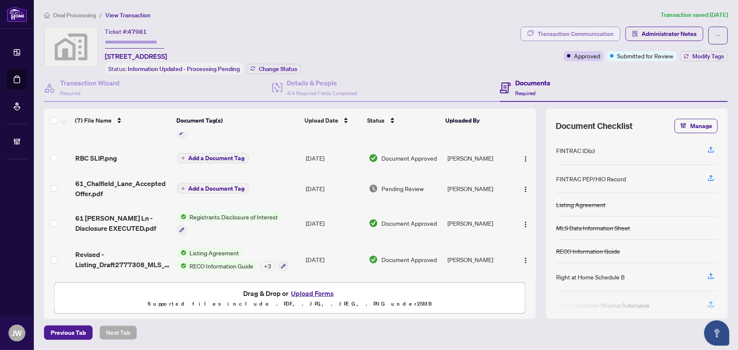
click at [481, 38] on div "Transaction Communication" at bounding box center [576, 34] width 76 height 14
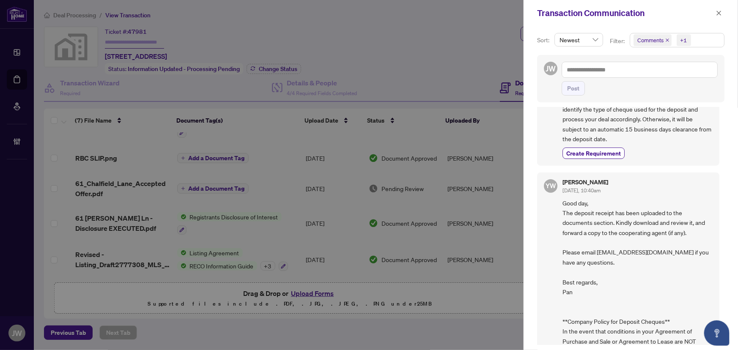
scroll to position [0, 0]
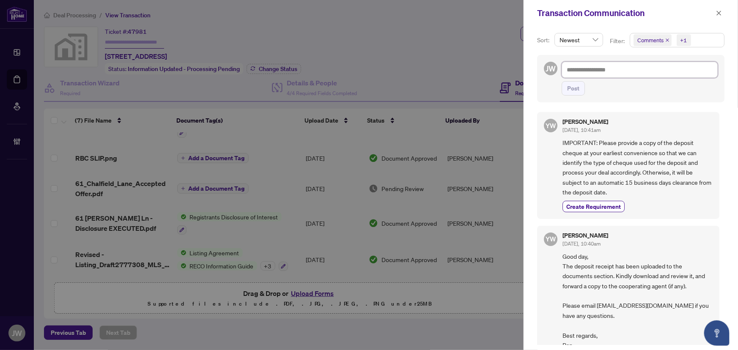
click at [481, 66] on textarea at bounding box center [640, 70] width 156 height 16
click at [481, 69] on textarea at bounding box center [640, 70] width 156 height 16
type textarea "*"
type textarea "**"
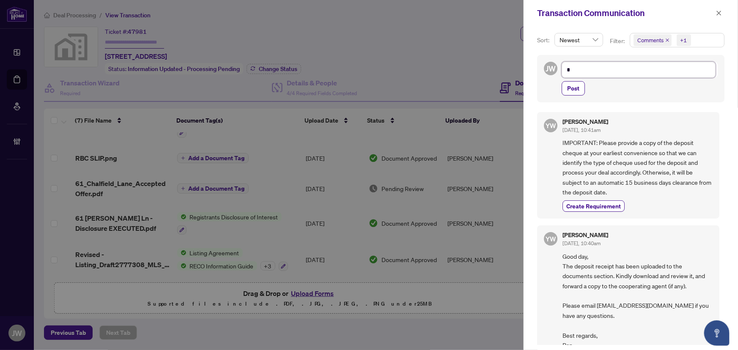
type textarea "**"
type textarea "***"
type textarea "****"
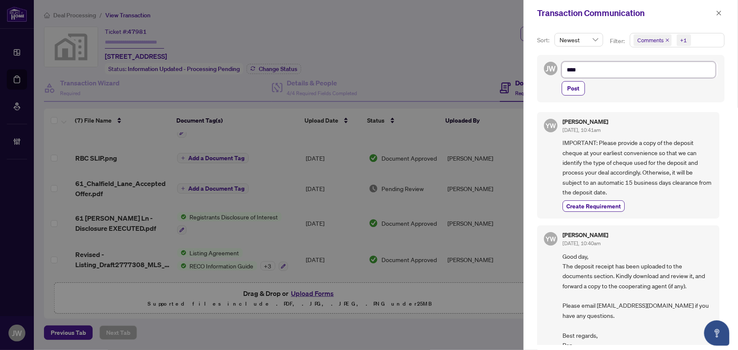
type textarea "*****"
type textarea "******"
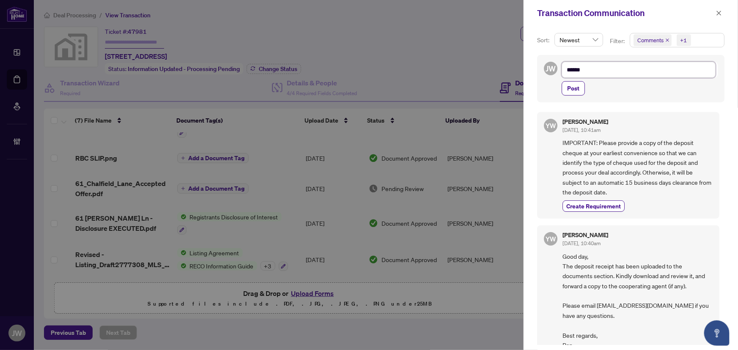
type textarea "******"
type textarea "********"
type textarea "*********"
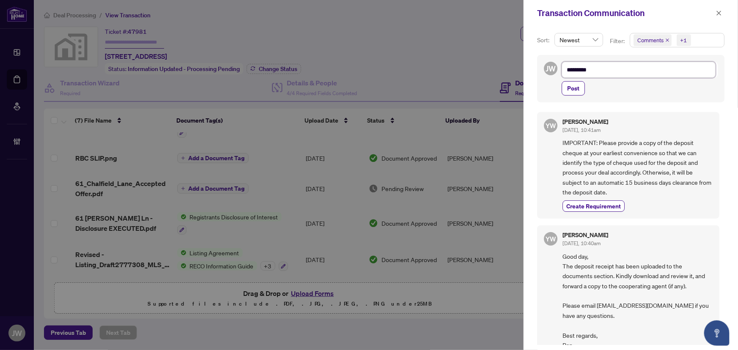
type textarea "**********"
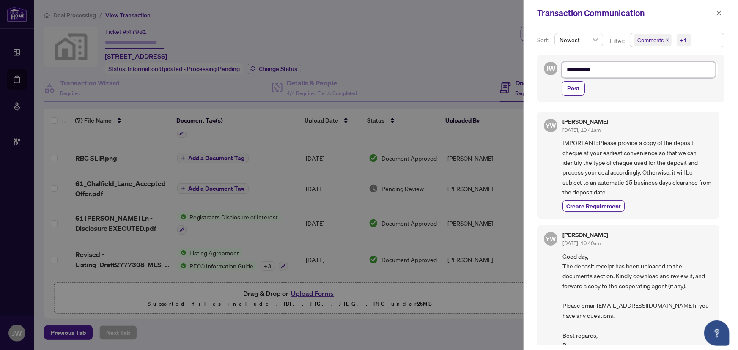
type textarea "**********"
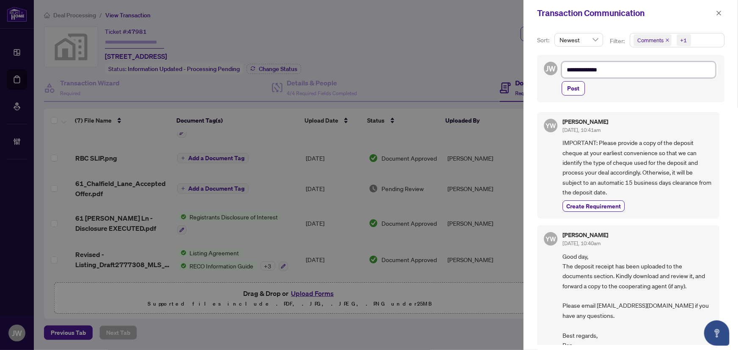
type textarea "**********"
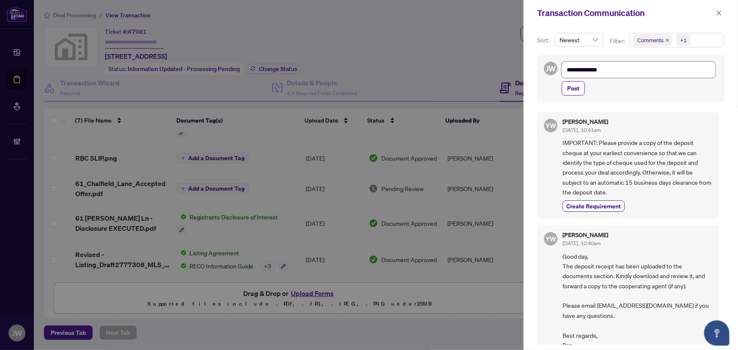
type textarea "**********"
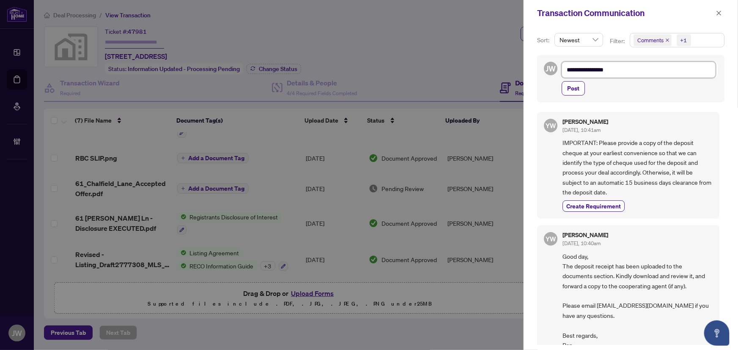
type textarea "**********"
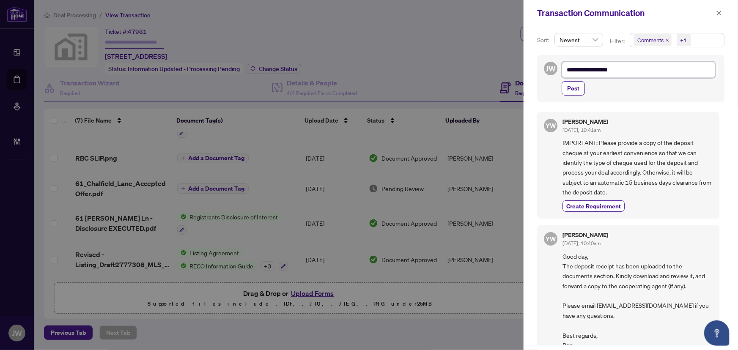
type textarea "**********"
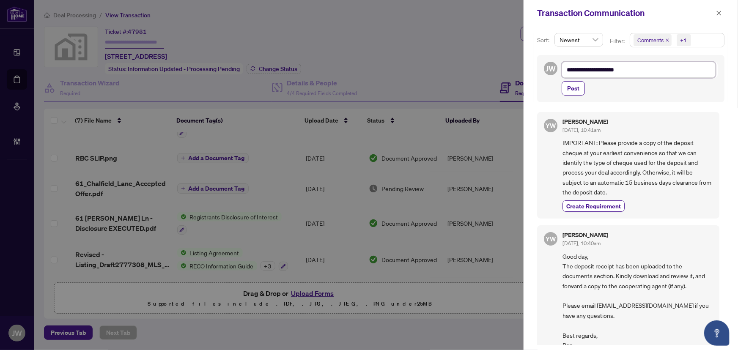
type textarea "**********"
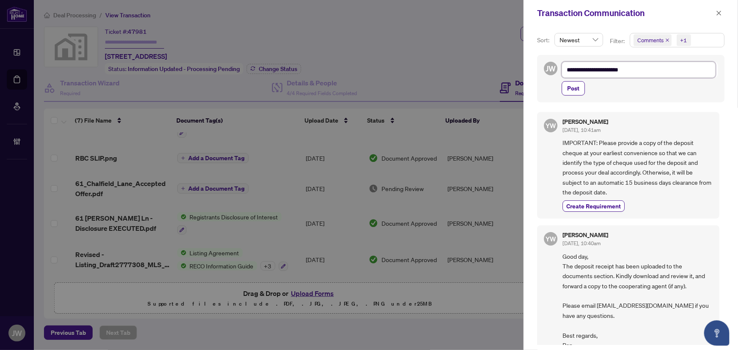
type textarea "**********"
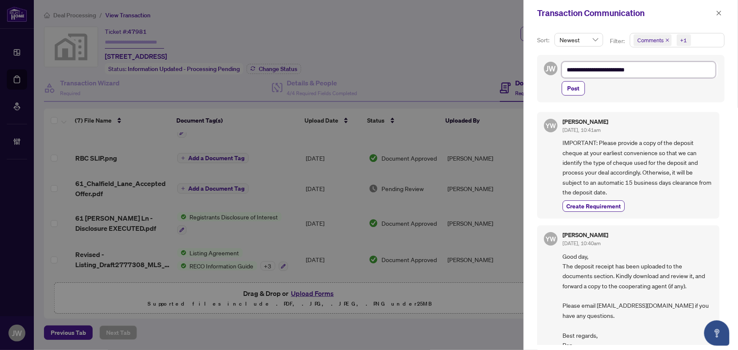
type textarea "**********"
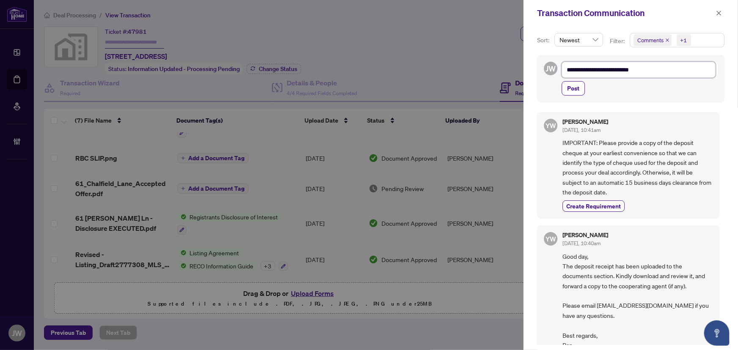
type textarea "**********"
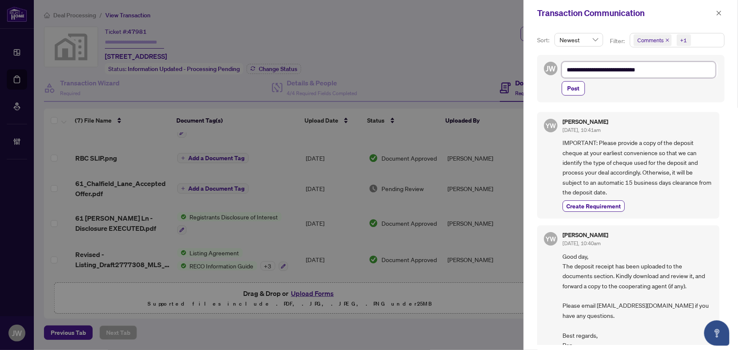
type textarea "**********"
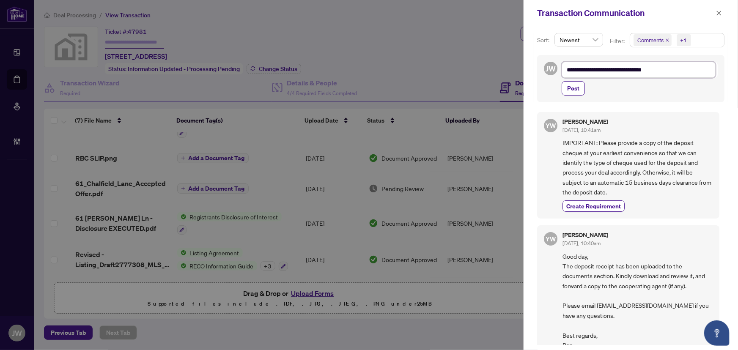
type textarea "**********"
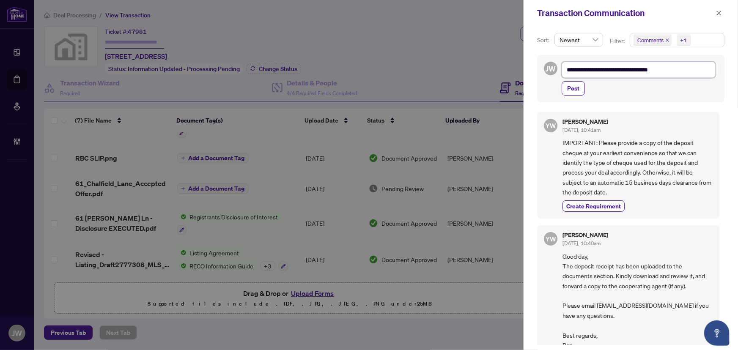
type textarea "**********"
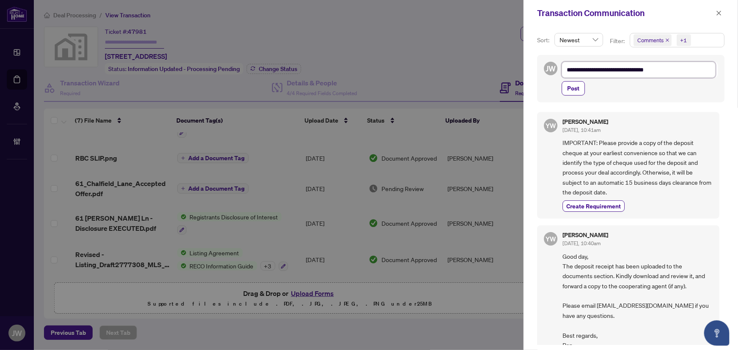
type textarea "**********"
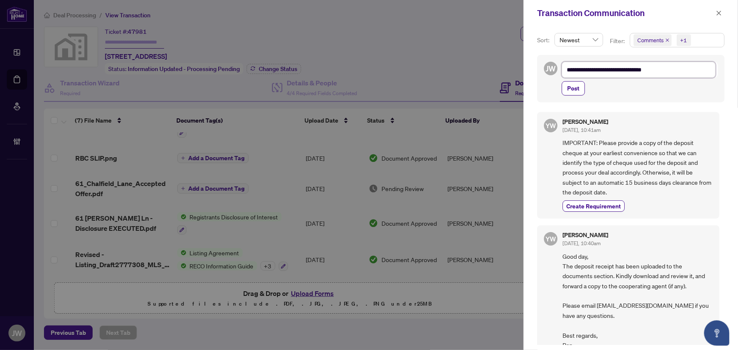
type textarea "**********"
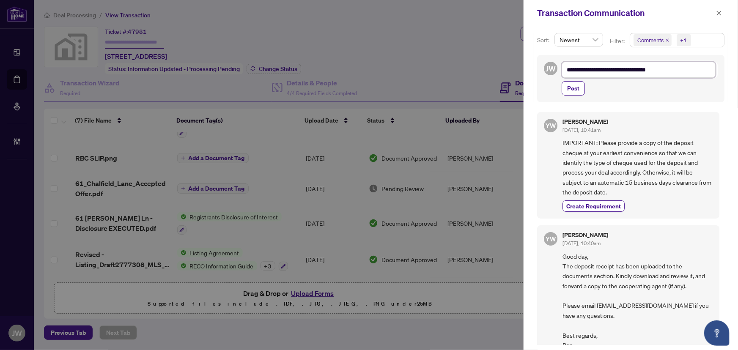
type textarea "**********"
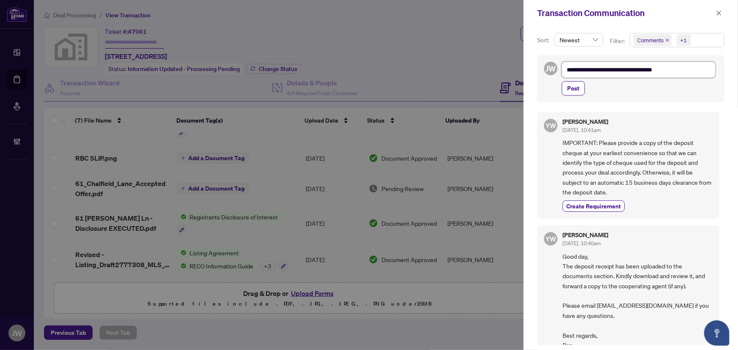
type textarea "**********"
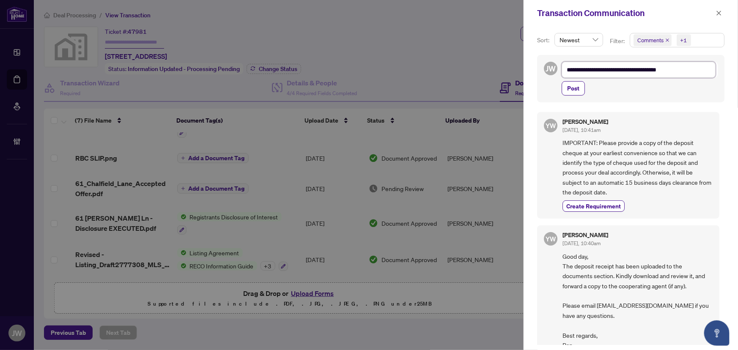
type textarea "**********"
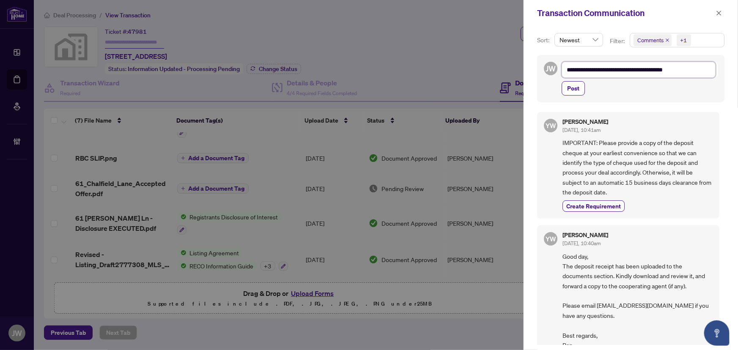
type textarea "**********"
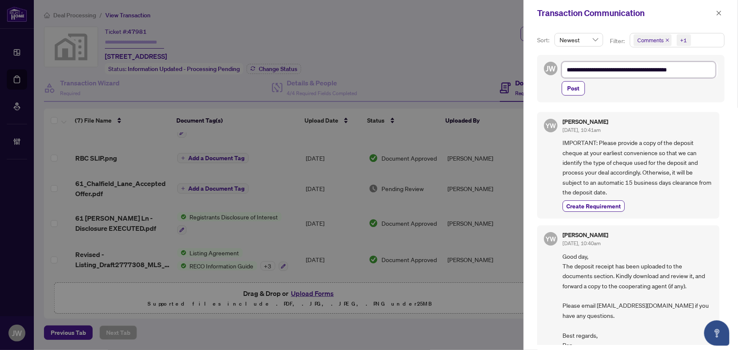
type textarea "**********"
click at [481, 93] on span "Post" at bounding box center [573, 89] width 12 height 14
type textarea "**********"
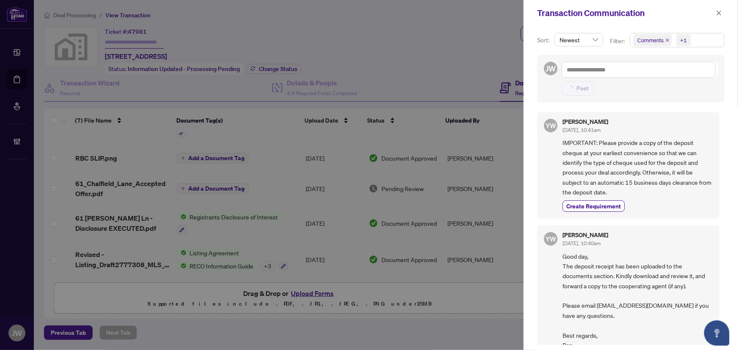
scroll to position [0, 0]
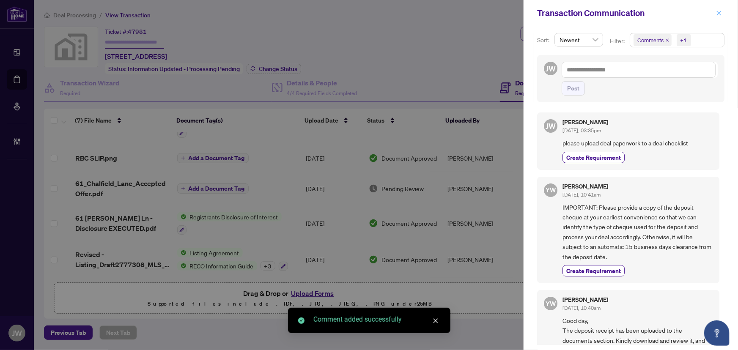
click at [481, 11] on icon "close" at bounding box center [719, 13] width 6 height 6
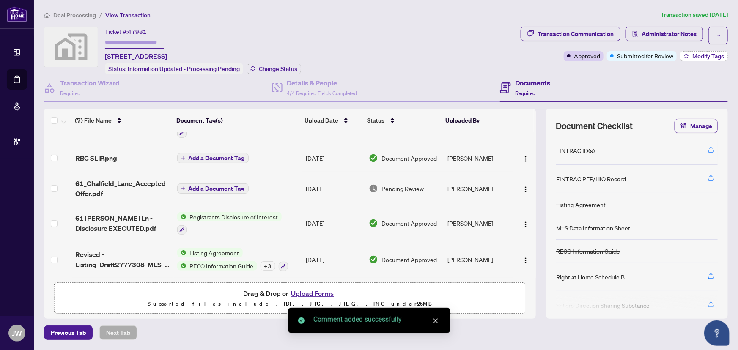
click at [481, 55] on span "Modify Tags" at bounding box center [709, 56] width 32 height 6
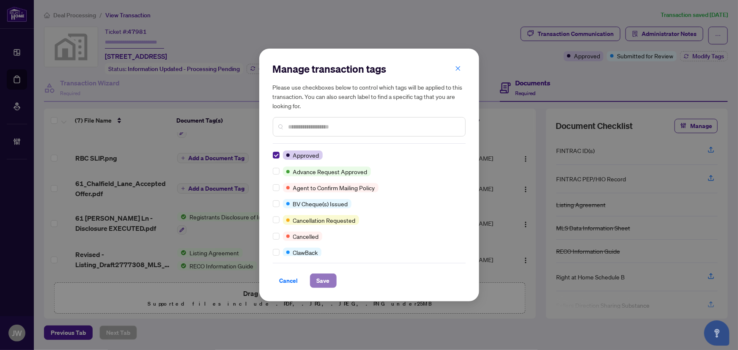
click at [323, 280] on span "Save" at bounding box center [323, 281] width 13 height 14
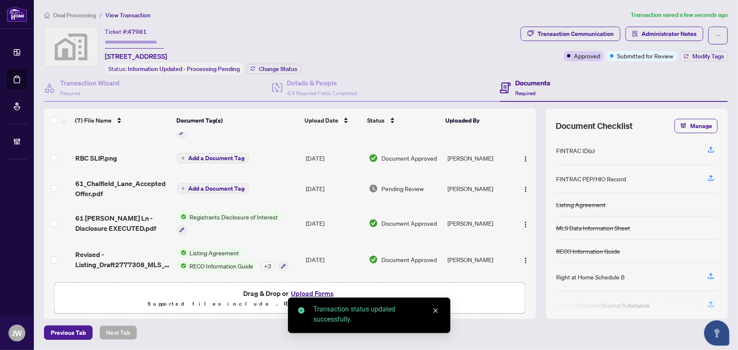
click at [83, 15] on span "Deal Processing" at bounding box center [74, 15] width 43 height 8
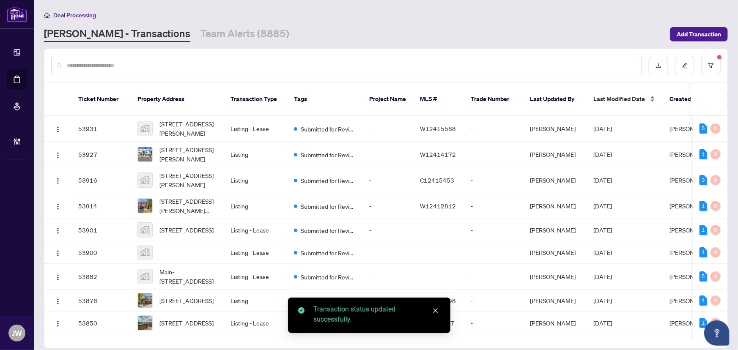
click at [481, 94] on span "Last Modified Date" at bounding box center [620, 98] width 52 height 9
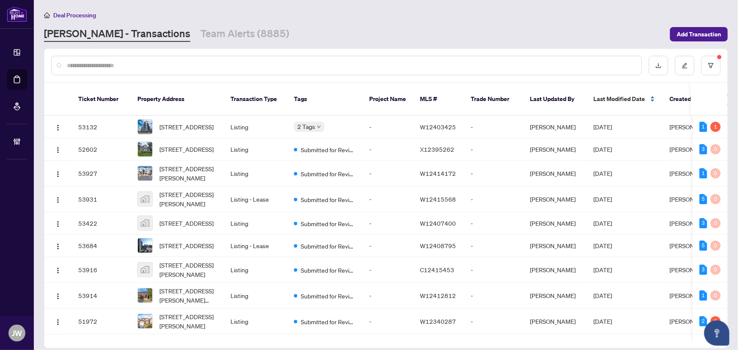
click at [481, 94] on span "Last Modified Date" at bounding box center [620, 98] width 52 height 9
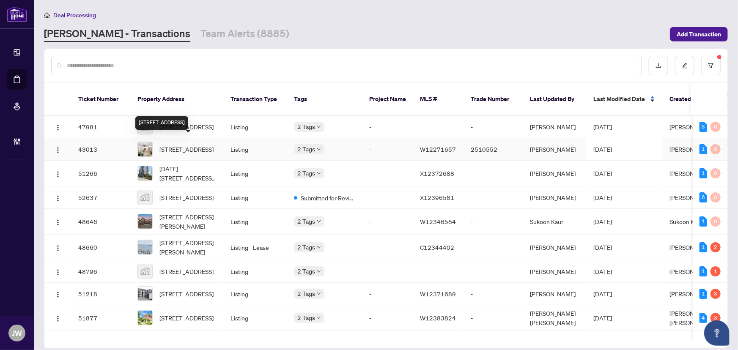
click at [195, 148] on span "40-6240 Montevideo Rd, Mississauga, Ontario L5N 2N7, Canada" at bounding box center [186, 149] width 54 height 9
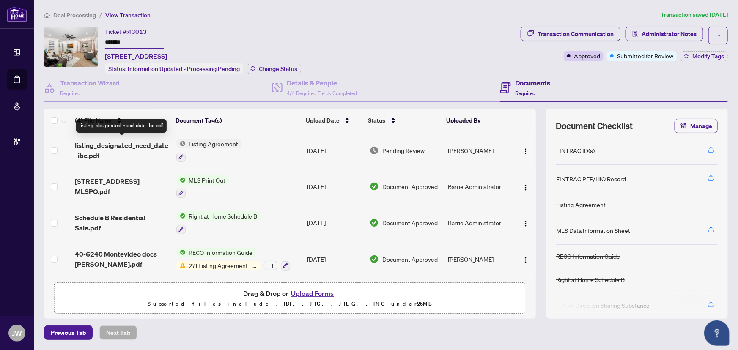
click at [129, 143] on span "listing_designated_need_date_ibc.pdf" at bounding box center [122, 150] width 94 height 20
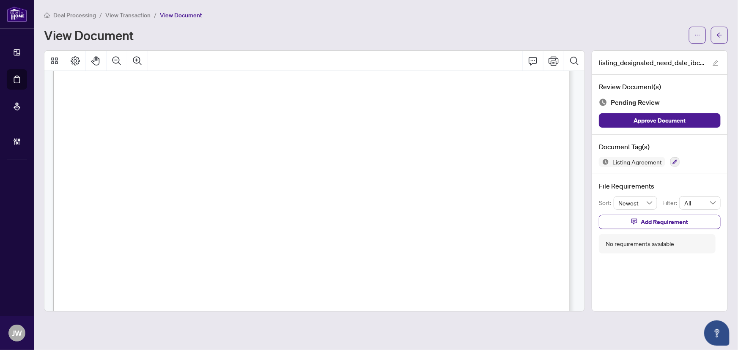
scroll to position [269, 0]
click at [481, 34] on icon "arrow-left" at bounding box center [720, 35] width 6 height 6
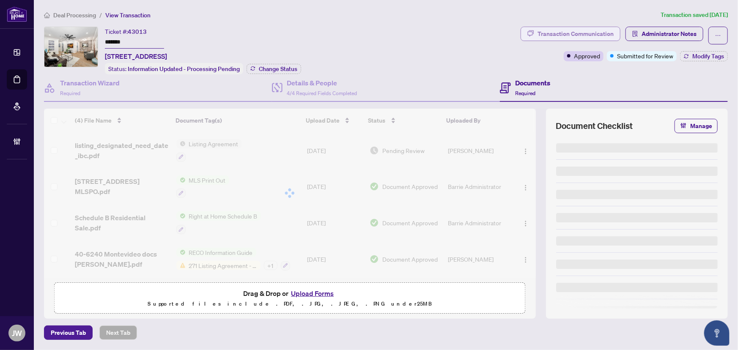
click at [481, 32] on div "Transaction Communication" at bounding box center [576, 34] width 76 height 14
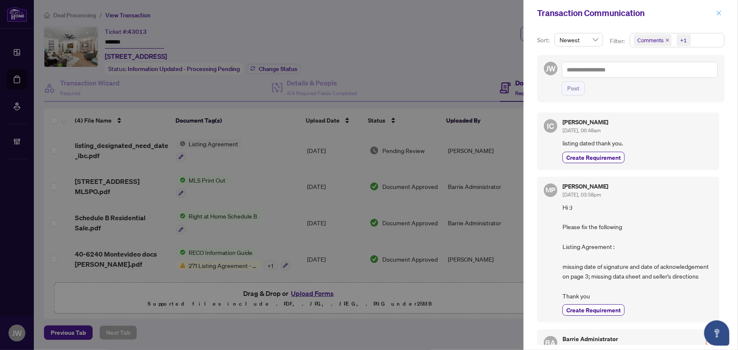
click at [481, 11] on span "button" at bounding box center [719, 13] width 6 height 14
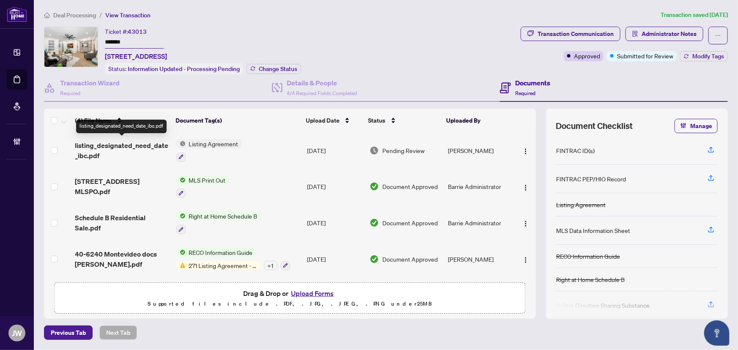
click at [118, 144] on span "listing_designated_need_date_ibc.pdf" at bounding box center [122, 150] width 94 height 20
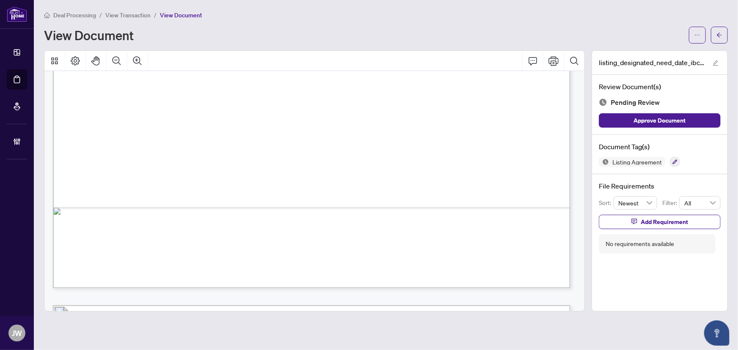
scroll to position [461, 0]
drag, startPoint x: 577, startPoint y: 88, endPoint x: 593, endPoint y: 104, distance: 23.0
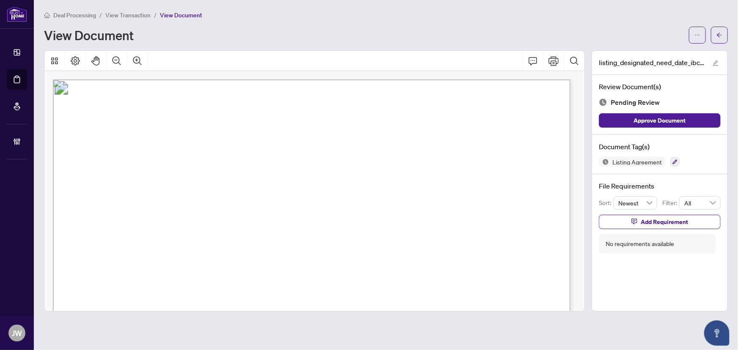
scroll to position [0, 0]
click at [481, 159] on icon "button" at bounding box center [675, 161] width 5 height 5
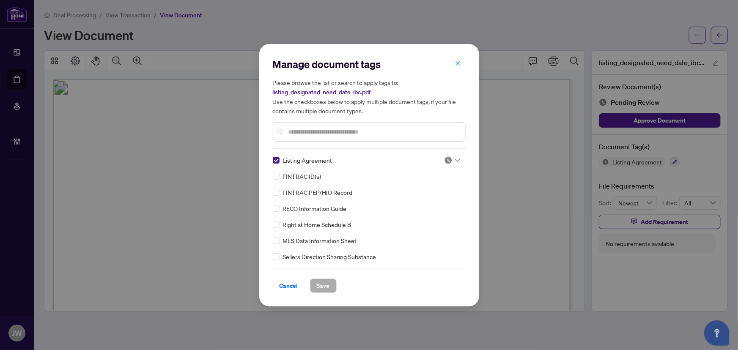
click at [455, 161] on icon at bounding box center [457, 160] width 5 height 3
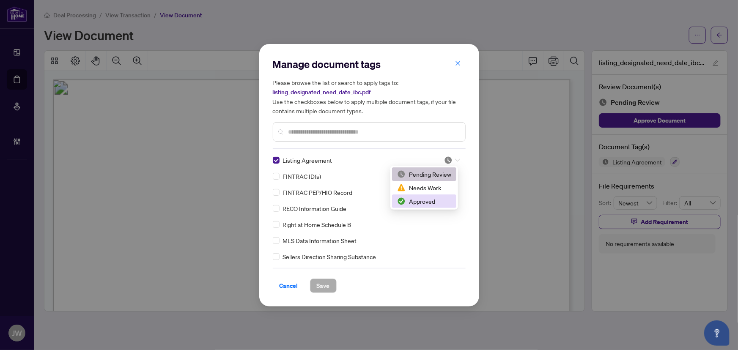
click at [410, 203] on div "Approved" at bounding box center [424, 201] width 54 height 9
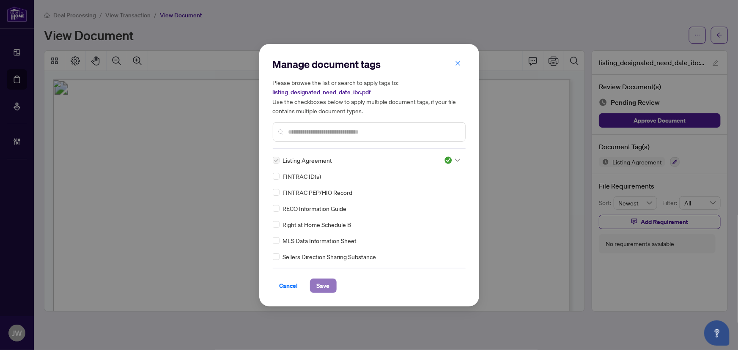
click at [321, 280] on span "Save" at bounding box center [323, 286] width 13 height 14
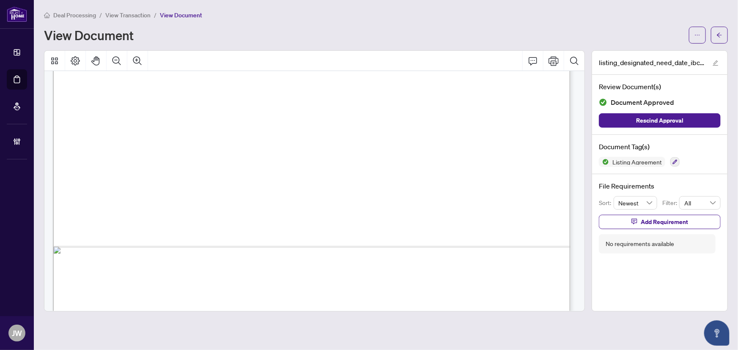
scroll to position [1192, 0]
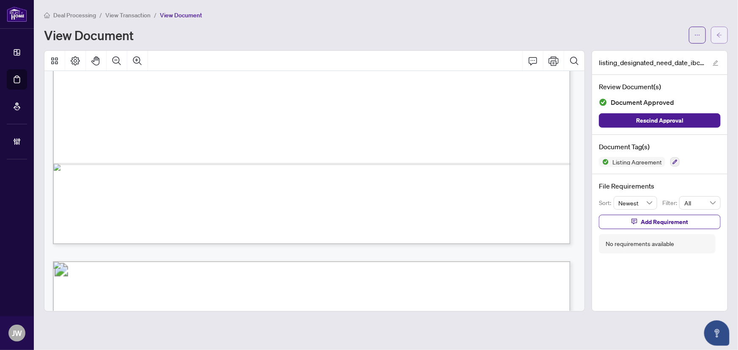
click at [481, 36] on icon "arrow-left" at bounding box center [720, 35] width 6 height 6
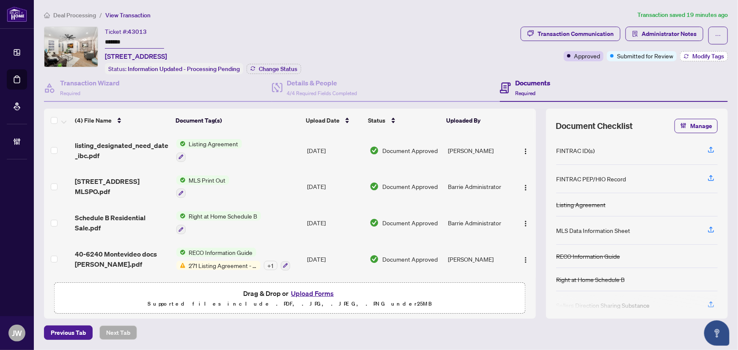
click at [481, 56] on span "Modify Tags" at bounding box center [709, 56] width 32 height 6
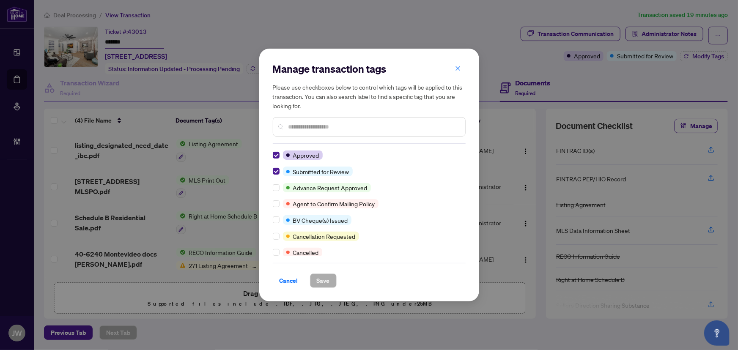
click at [279, 170] on div at bounding box center [278, 171] width 10 height 9
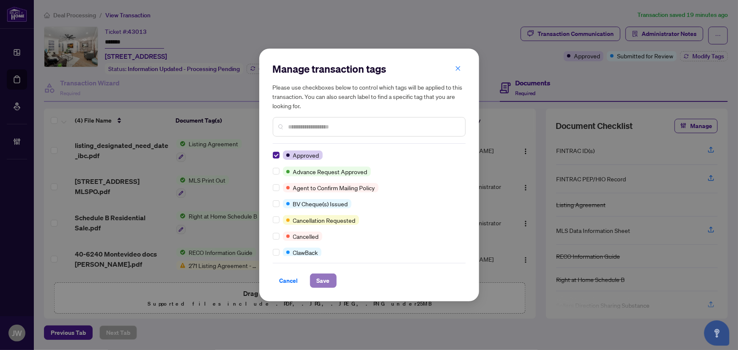
click at [322, 278] on span "Save" at bounding box center [323, 281] width 13 height 14
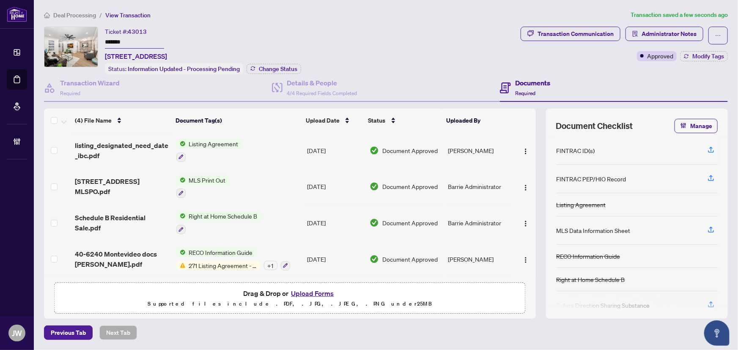
click at [85, 16] on span "Deal Processing" at bounding box center [74, 15] width 43 height 8
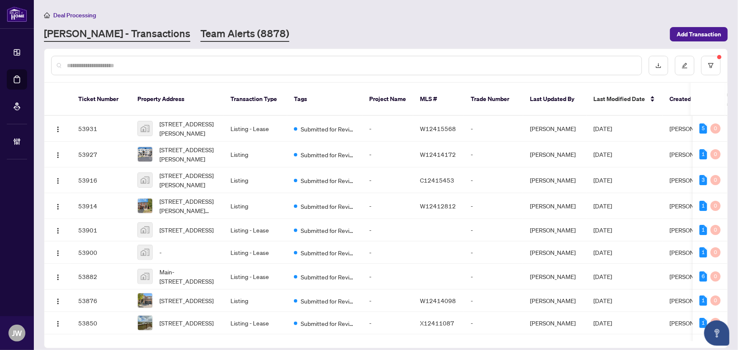
click at [201, 39] on link "Team Alerts (8878)" at bounding box center [245, 34] width 89 height 15
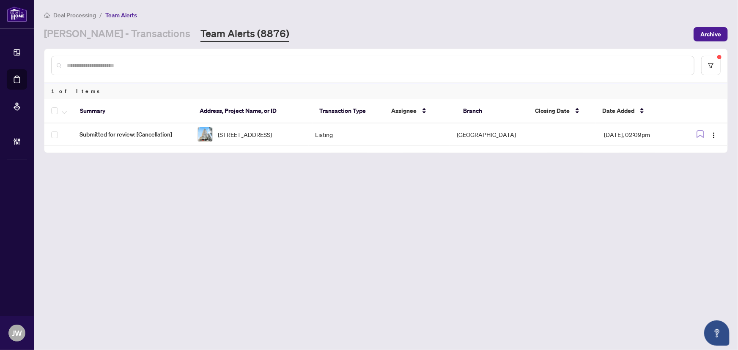
click at [89, 43] on main "Deal Processing / Team Alerts RAHR - Transactions Team Alerts (8876) Archive 1 …" at bounding box center [386, 175] width 704 height 350
click at [94, 34] on link "[PERSON_NAME] - Transactions" at bounding box center [117, 34] width 146 height 15
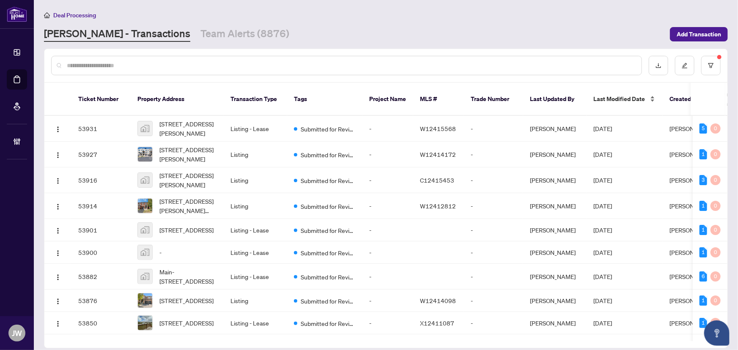
click at [481, 94] on span "Last Modified Date" at bounding box center [620, 98] width 52 height 9
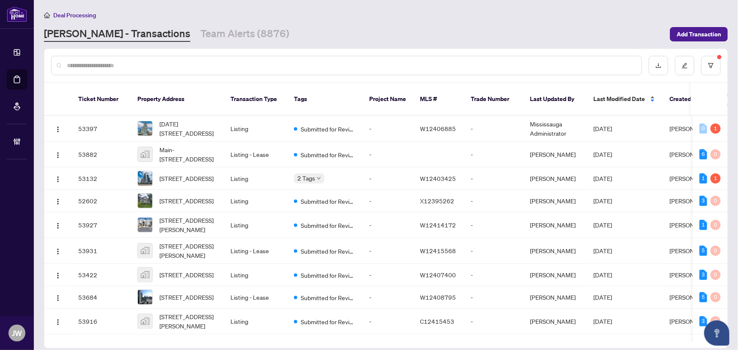
click at [481, 94] on span "Last Modified Date" at bounding box center [620, 98] width 52 height 9
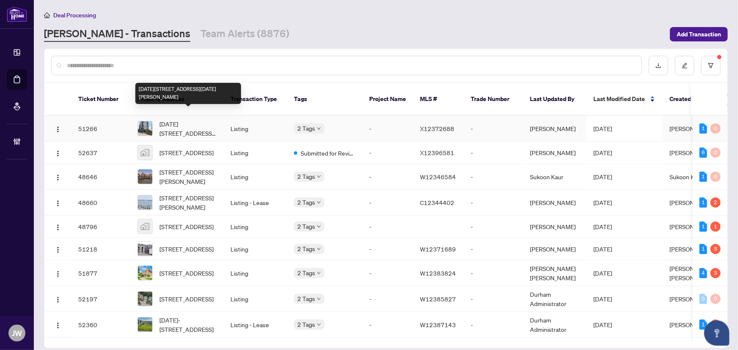
click at [204, 123] on span "1006-1880 Gordon St, Guelph, Ontario N1L 0P5, Canada" at bounding box center [188, 128] width 58 height 19
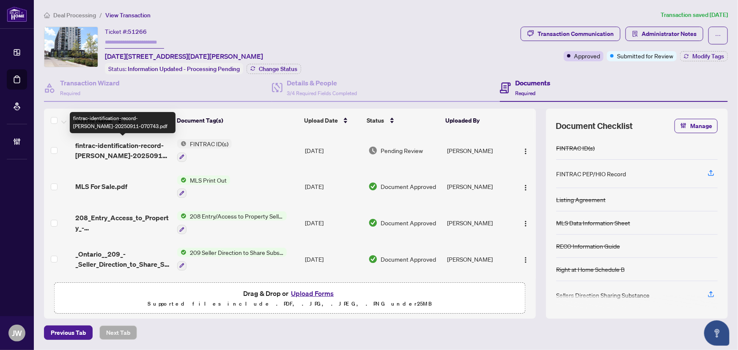
click at [86, 147] on span "fintrac-identification-record-mackenzie-rose-cruz-20250911-070743.pdf" at bounding box center [123, 150] width 96 height 20
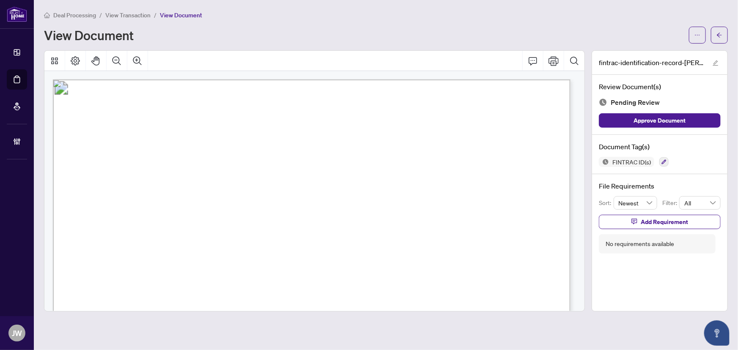
click at [481, 157] on div at bounding box center [664, 162] width 9 height 10
click at [481, 167] on div "Document Tag(s) FINTRAC ID(s)" at bounding box center [659, 154] width 135 height 39
click at [481, 161] on icon "button" at bounding box center [664, 162] width 5 height 5
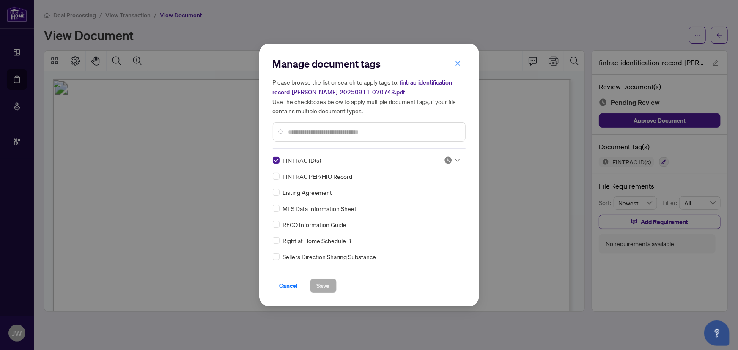
click at [454, 157] on div at bounding box center [452, 160] width 16 height 8
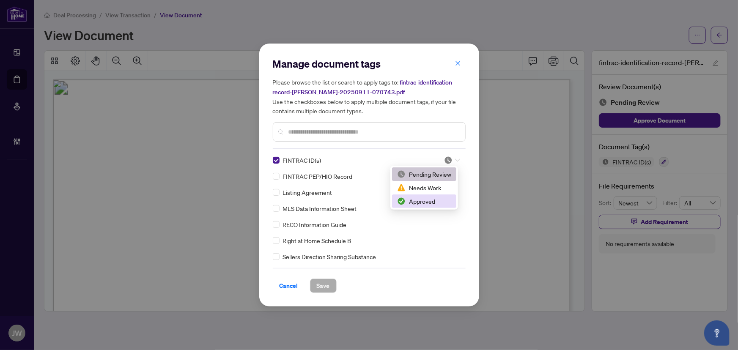
drag, startPoint x: 439, startPoint y: 200, endPoint x: 429, endPoint y: 209, distance: 13.5
click at [438, 200] on div "Approved" at bounding box center [424, 201] width 54 height 9
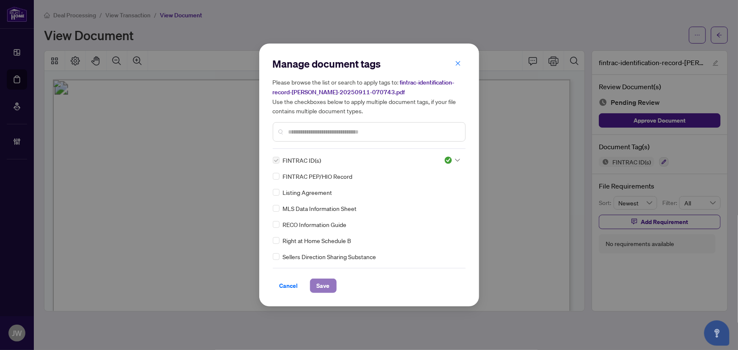
click at [330, 280] on button "Save" at bounding box center [323, 286] width 27 height 14
click at [481, 41] on div "Manage document tags Please browse the list or search to apply tags to: fintrac…" at bounding box center [369, 175] width 738 height 350
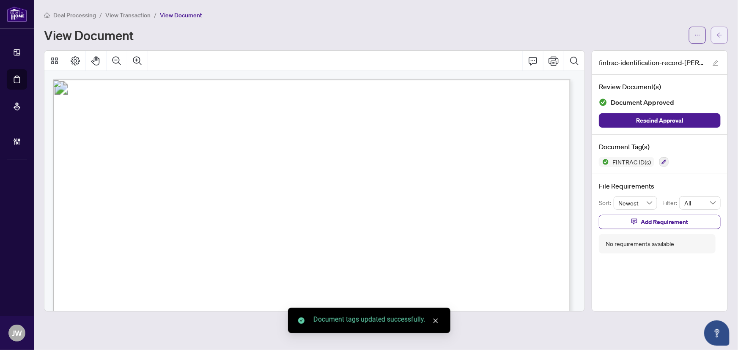
click at [481, 41] on button "button" at bounding box center [719, 35] width 17 height 17
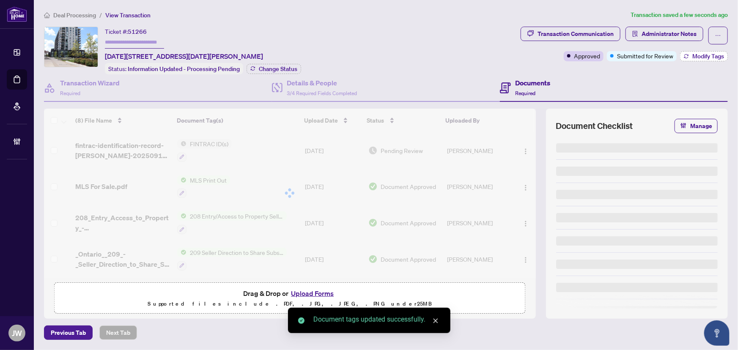
click at [481, 58] on span "Modify Tags" at bounding box center [709, 56] width 32 height 6
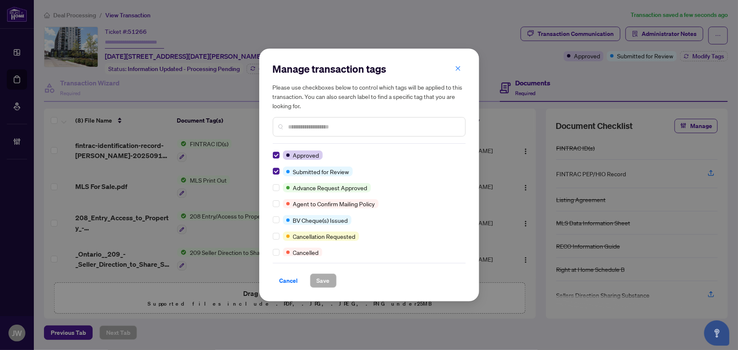
click at [279, 172] on div at bounding box center [278, 171] width 10 height 9
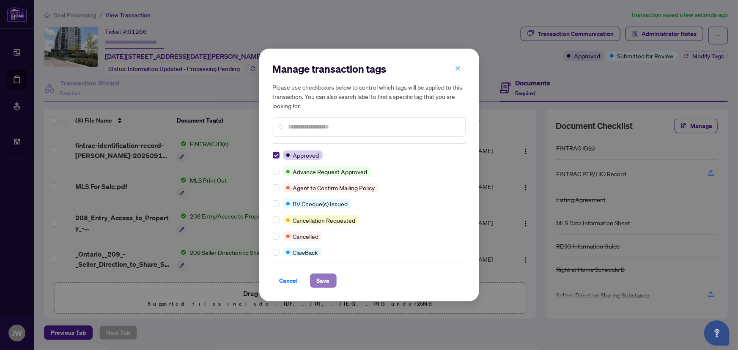
click at [319, 280] on span "Save" at bounding box center [323, 281] width 13 height 14
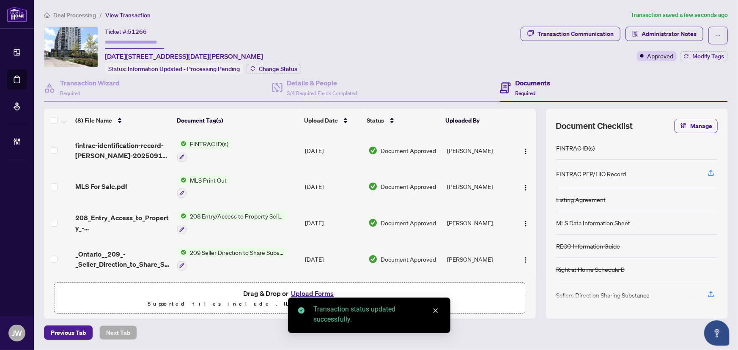
click at [58, 17] on span "Deal Processing" at bounding box center [74, 15] width 43 height 8
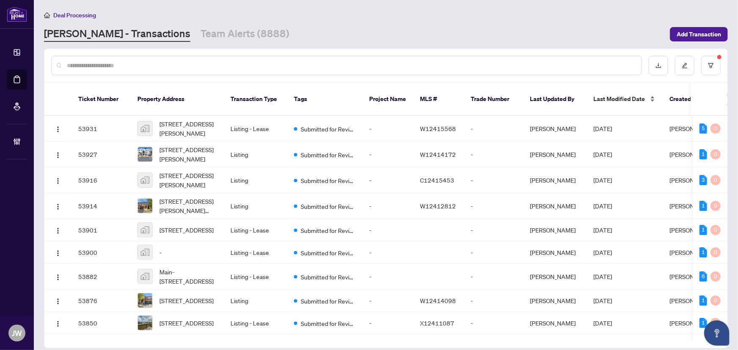
click at [481, 95] on div "Last Modified Date" at bounding box center [625, 98] width 63 height 9
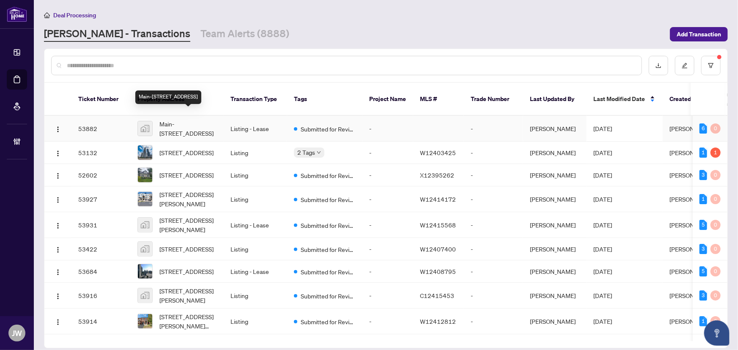
click at [187, 119] on span "Main-[STREET_ADDRESS]" at bounding box center [188, 128] width 58 height 19
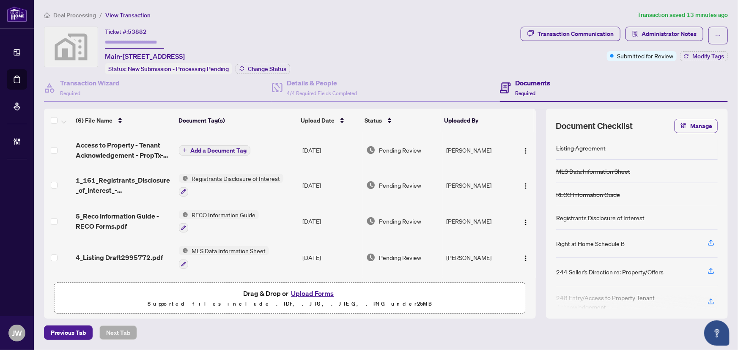
scroll to position [61, 0]
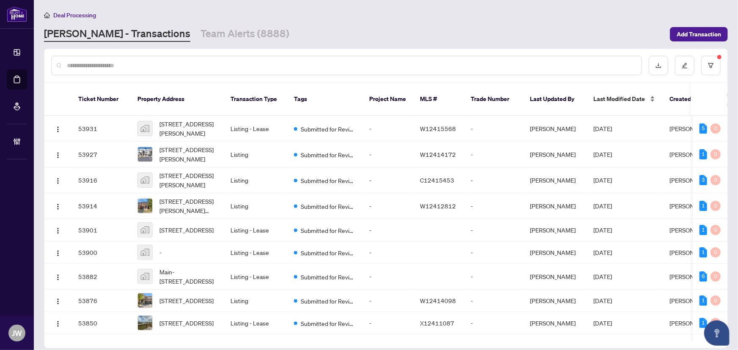
click at [481, 94] on span "Last Modified Date" at bounding box center [620, 98] width 52 height 9
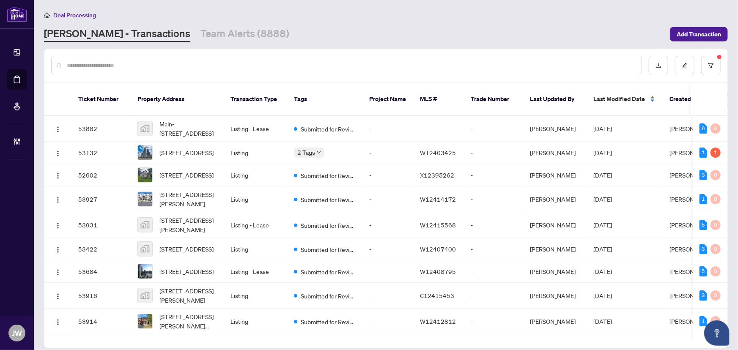
click at [481, 94] on span "Last Modified Date" at bounding box center [620, 98] width 52 height 9
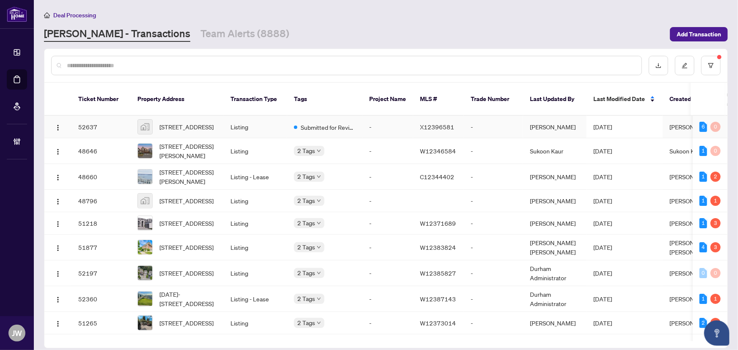
click at [207, 122] on span "1085 Harrogate Drive, Ancaster, ON, Canada" at bounding box center [186, 126] width 54 height 9
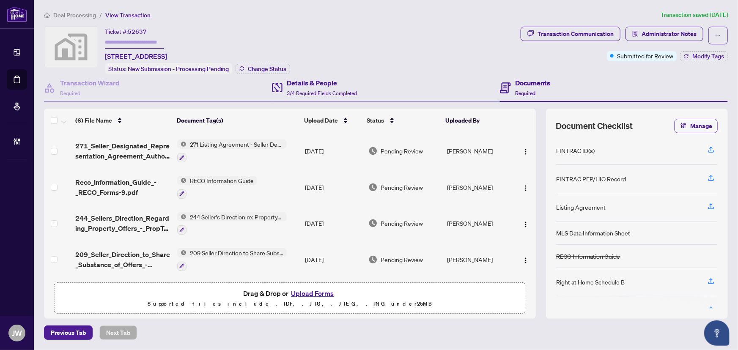
scroll to position [72, 0]
click at [84, 19] on div "Deal Processing / View Transaction Transaction saved 8 days ago Ticket #: 52637…" at bounding box center [386, 175] width 691 height 330
click at [93, 11] on span "Deal Processing" at bounding box center [74, 15] width 43 height 8
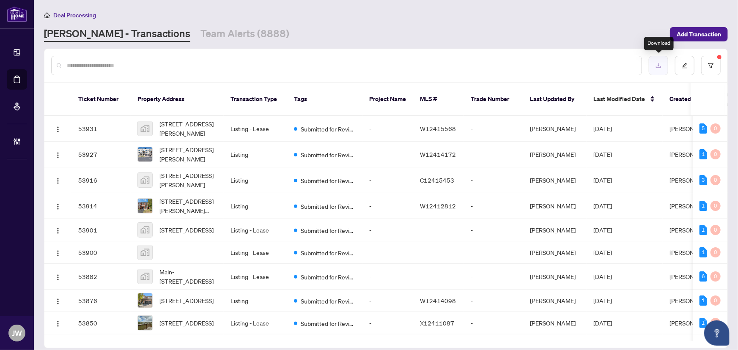
click at [481, 67] on icon "download" at bounding box center [658, 65] width 5 height 5
click at [103, 59] on div at bounding box center [346, 65] width 591 height 19
click at [100, 67] on input "text" at bounding box center [351, 65] width 568 height 9
paste input "*****"
type input "*****"
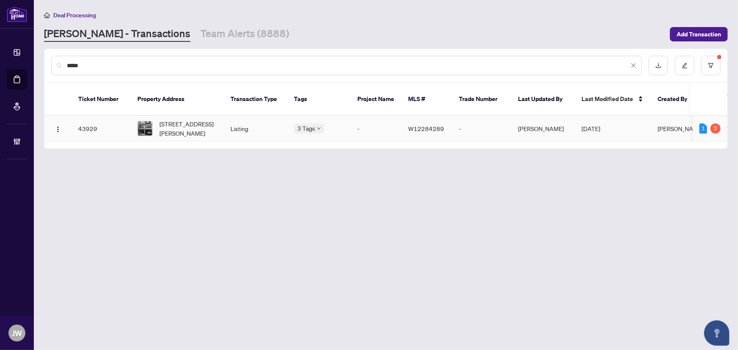
click at [246, 117] on td "Listing" at bounding box center [255, 129] width 63 height 26
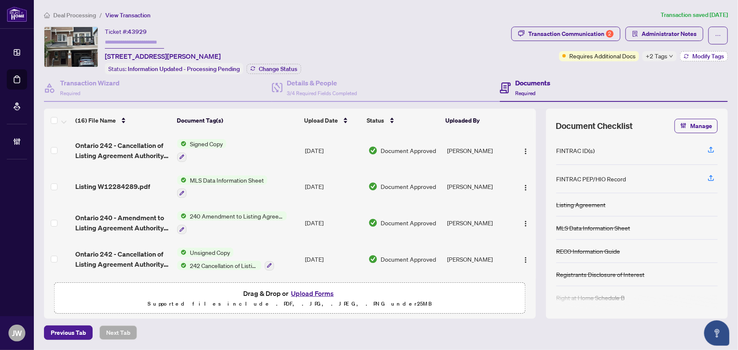
click at [481, 57] on icon "button" at bounding box center [686, 56] width 5 height 5
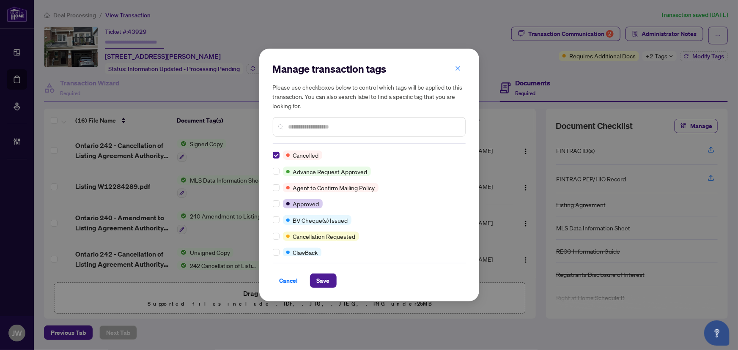
click at [323, 280] on div "Manage transaction tags Please use checkboxes below to control which tags will …" at bounding box center [369, 175] width 220 height 253
click at [324, 280] on span "Save" at bounding box center [323, 281] width 13 height 14
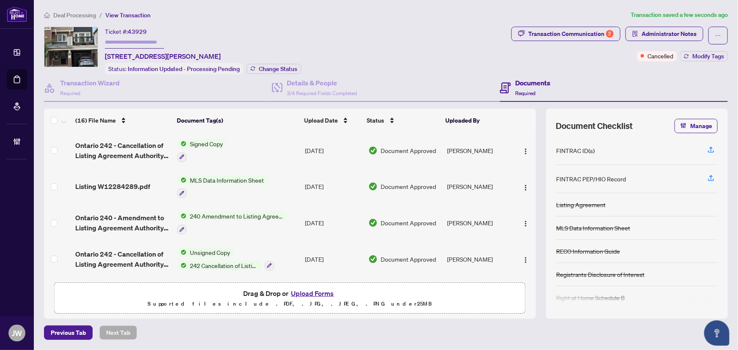
click at [82, 11] on span "Deal Processing" at bounding box center [74, 15] width 43 height 8
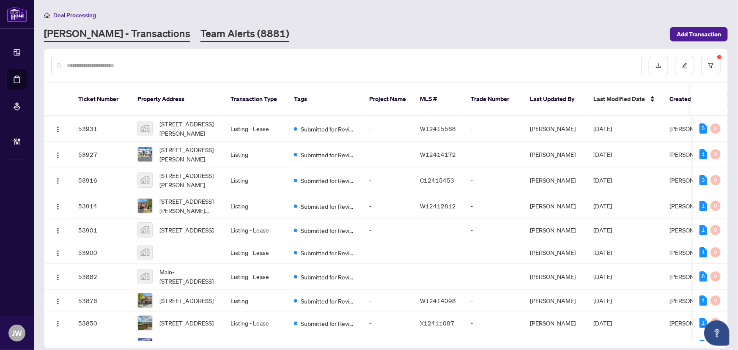
click at [201, 30] on link "Team Alerts (8881)" at bounding box center [245, 34] width 89 height 15
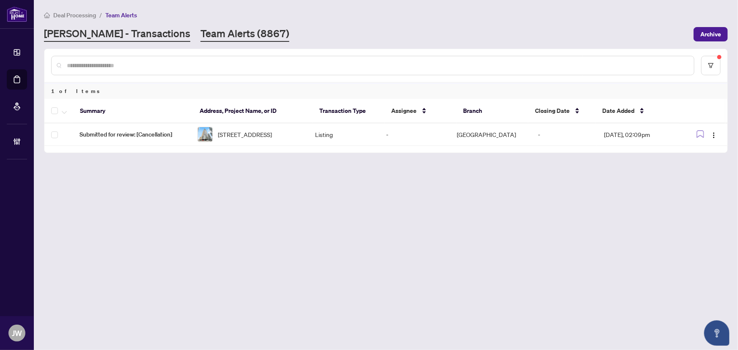
click at [93, 34] on link "[PERSON_NAME] - Transactions" at bounding box center [117, 34] width 146 height 15
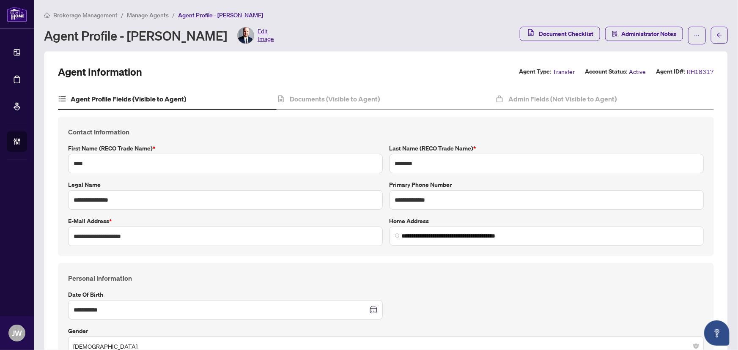
click at [142, 12] on span "Manage Agents" at bounding box center [148, 15] width 42 height 8
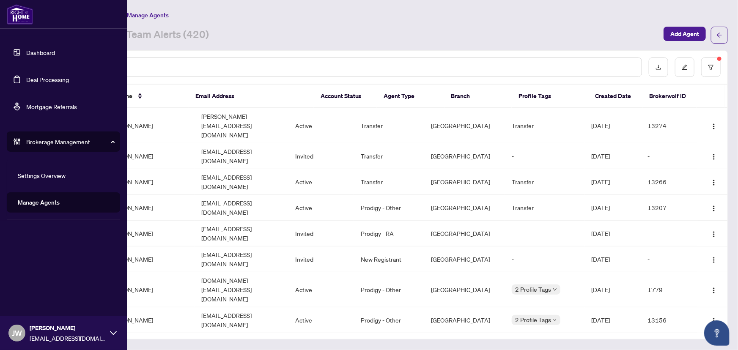
click at [42, 49] on link "Dashboard" at bounding box center [40, 53] width 29 height 8
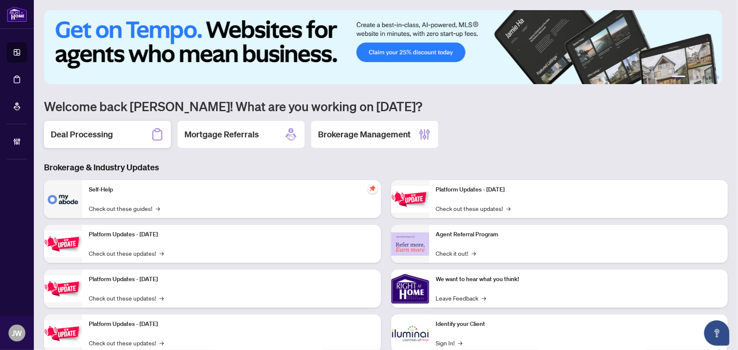
click at [109, 137] on h2 "Deal Processing" at bounding box center [82, 135] width 62 height 12
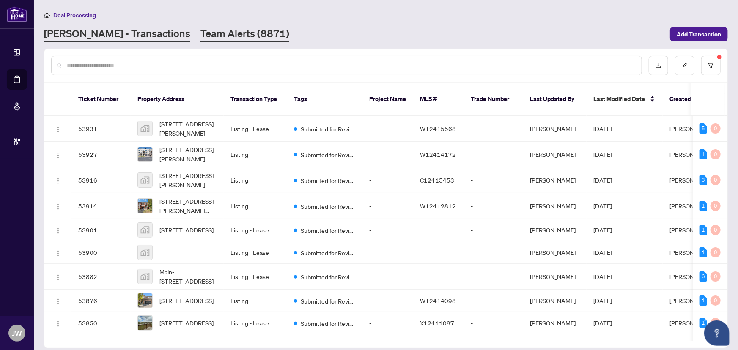
click at [201, 37] on link "Team Alerts (8871)" at bounding box center [245, 34] width 89 height 15
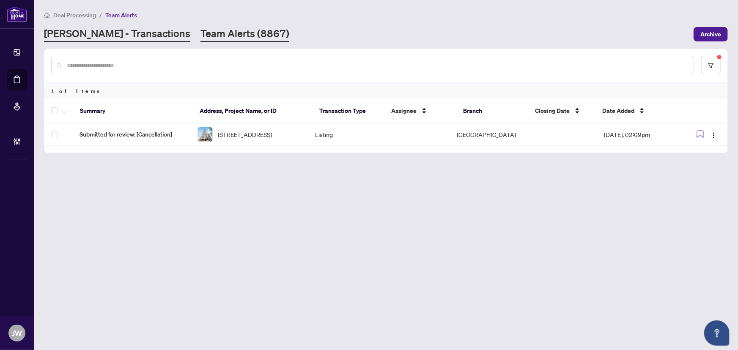
click at [86, 38] on link "[PERSON_NAME] - Transactions" at bounding box center [117, 34] width 146 height 15
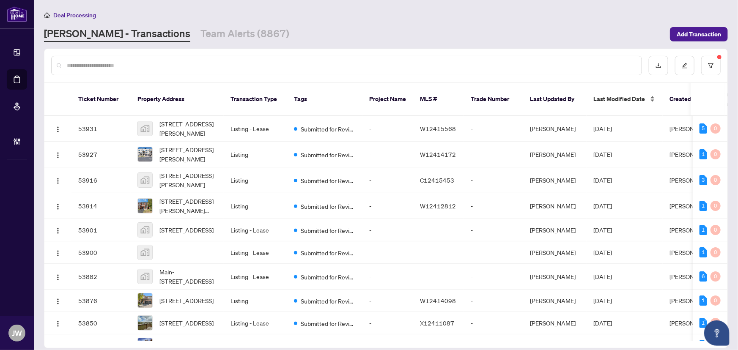
click at [628, 94] on span "Last Modified Date" at bounding box center [620, 98] width 52 height 9
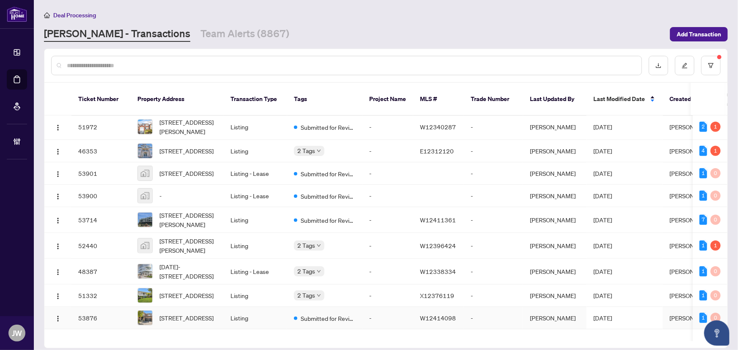
scroll to position [269, 0]
